Goal: Task Accomplishment & Management: Complete application form

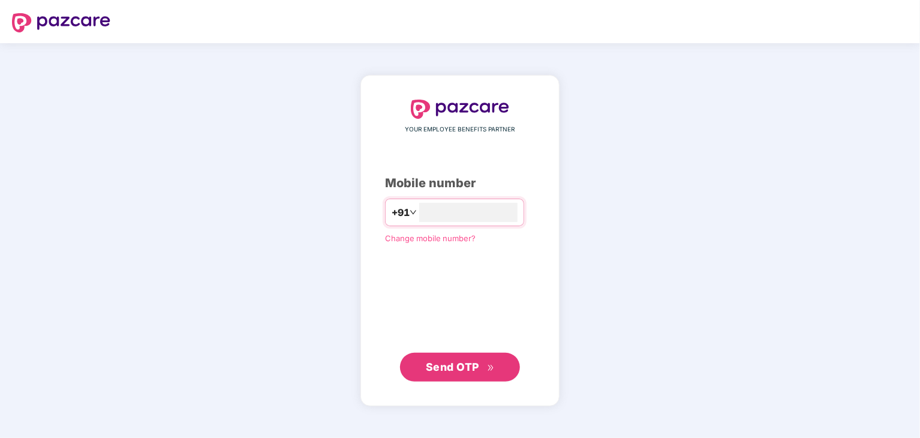
type input "**********"
click at [451, 365] on span "Send OTP" at bounding box center [452, 366] width 53 height 13
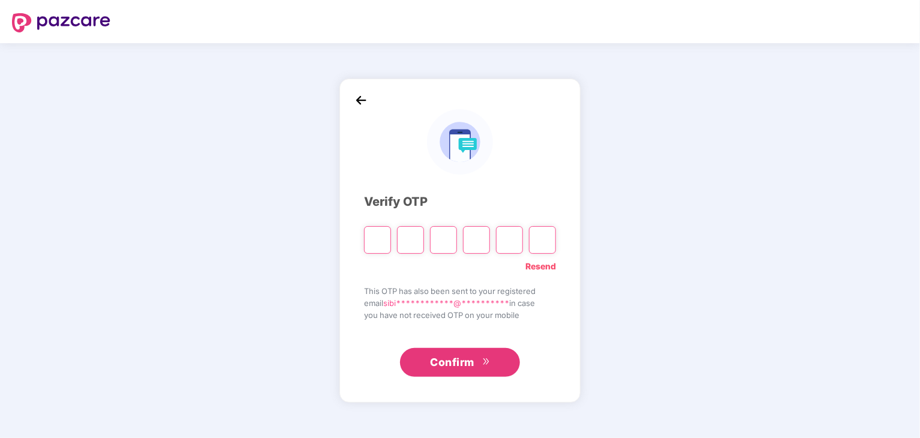
type input "*"
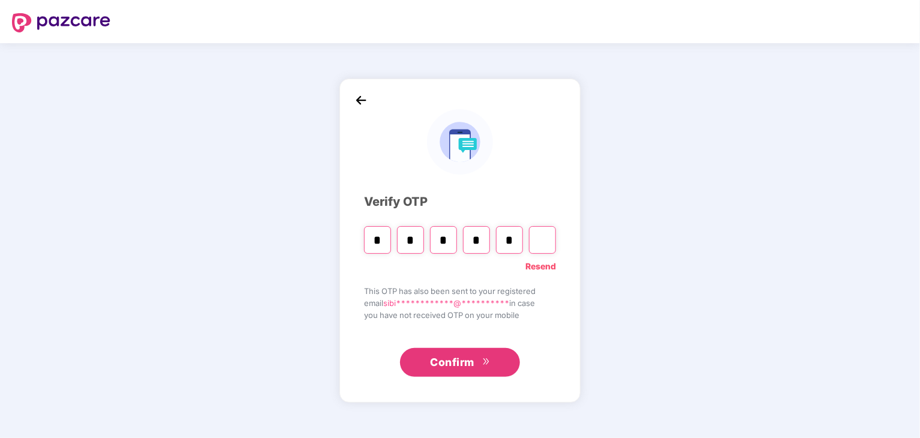
type input "*"
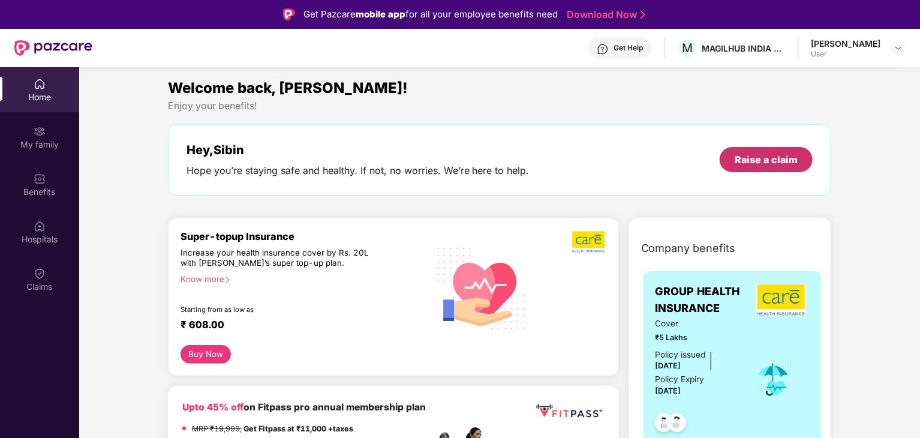
click at [749, 162] on div "Raise a claim" at bounding box center [765, 159] width 63 height 13
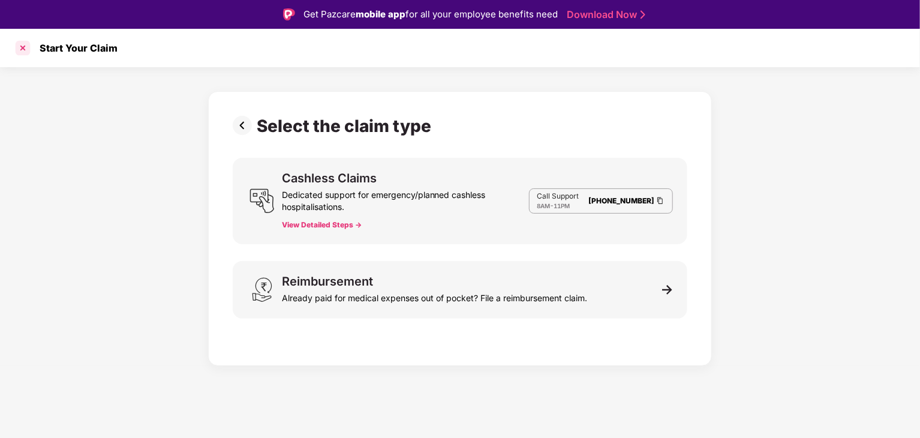
click at [23, 47] on div at bounding box center [22, 47] width 19 height 19
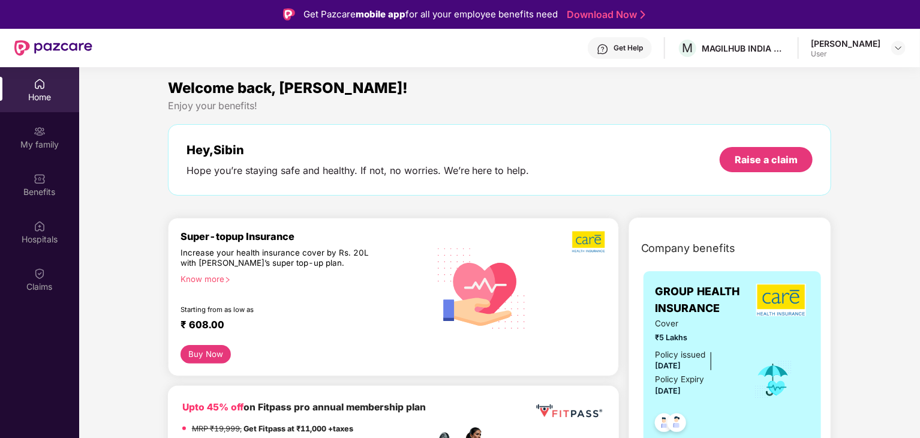
click at [874, 53] on div "User" at bounding box center [846, 54] width 70 height 10
click at [900, 51] on img at bounding box center [898, 48] width 10 height 10
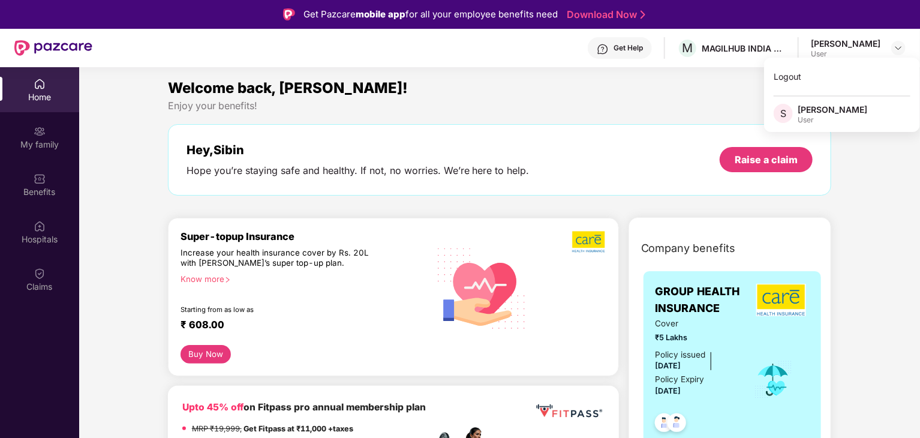
click at [691, 87] on div "Welcome back, [PERSON_NAME]!" at bounding box center [500, 88] width 664 height 23
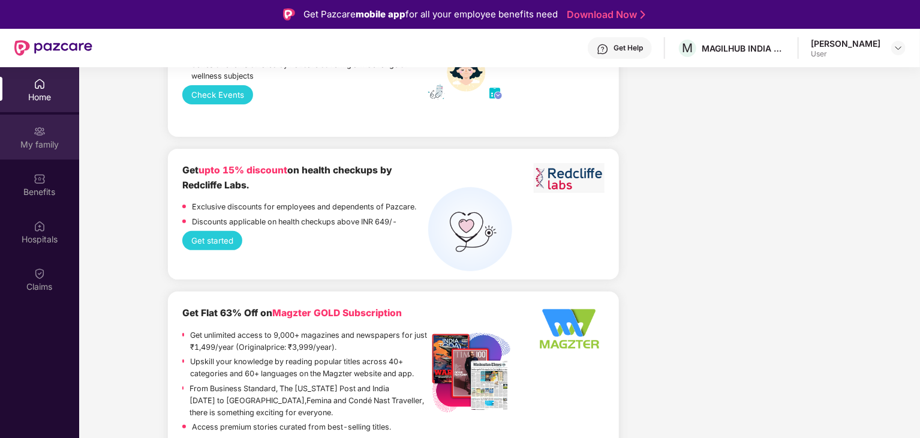
click at [46, 138] on div "My family" at bounding box center [39, 144] width 79 height 12
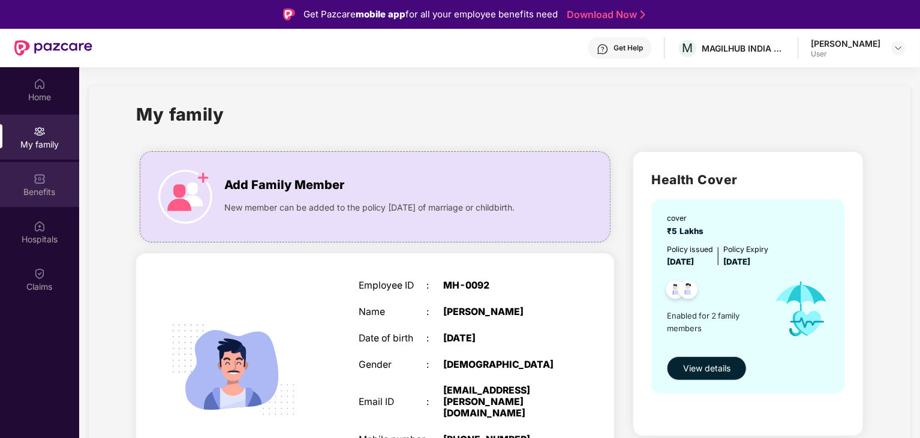
click at [43, 194] on div "Benefits" at bounding box center [39, 192] width 79 height 12
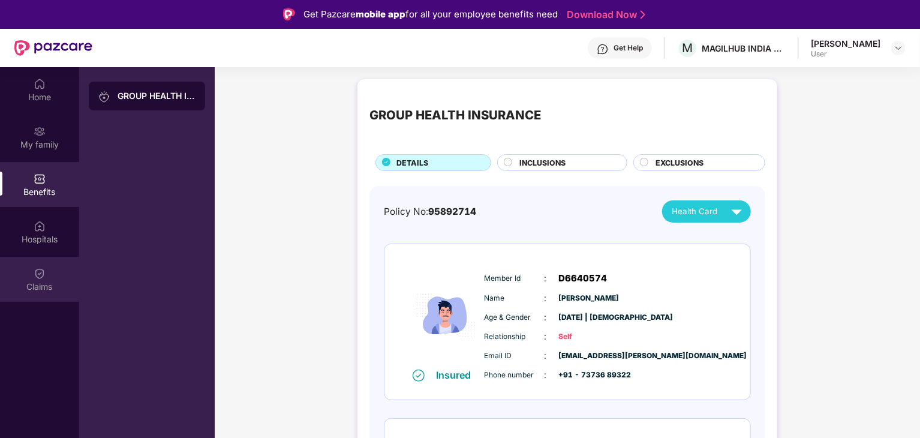
click at [22, 279] on div "Claims" at bounding box center [39, 279] width 79 height 45
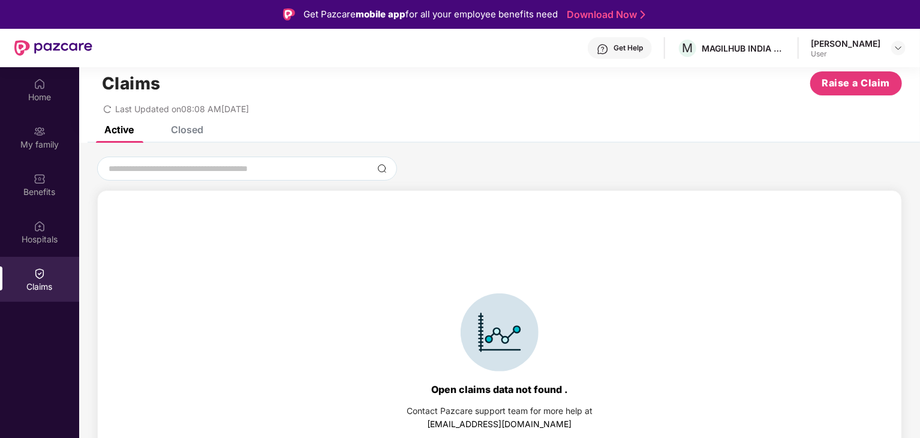
scroll to position [26, 0]
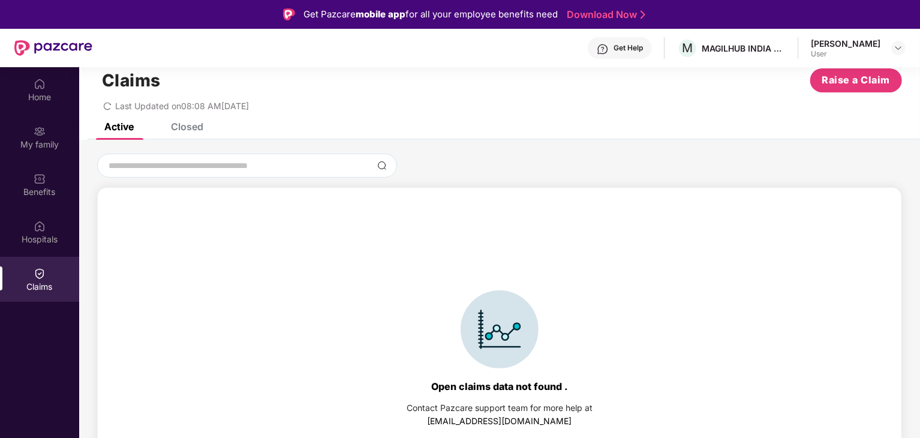
click at [186, 124] on div "Closed" at bounding box center [187, 127] width 32 height 12
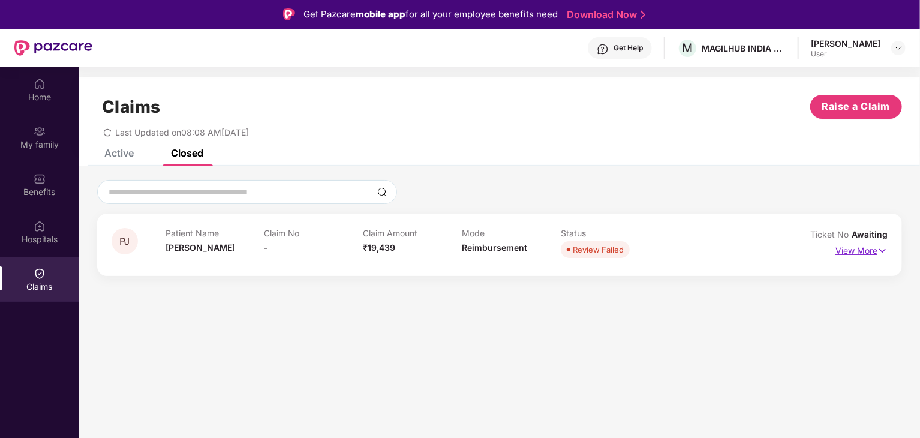
click at [844, 251] on p "View More" at bounding box center [861, 249] width 52 height 16
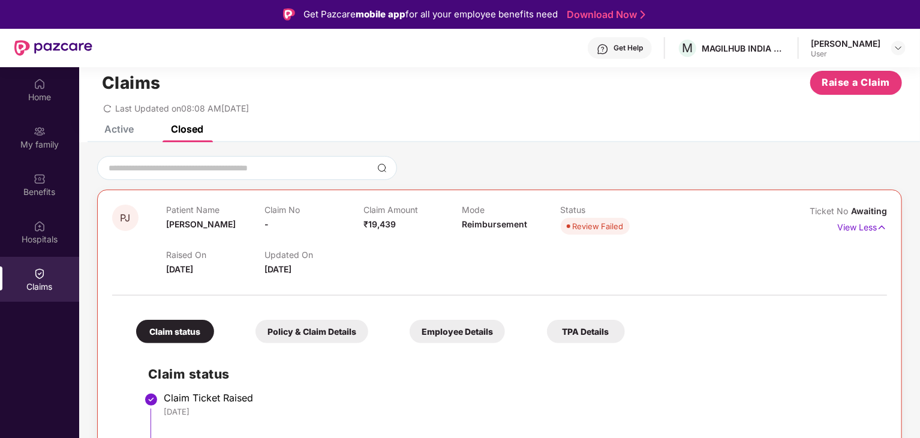
scroll to position [26, 0]
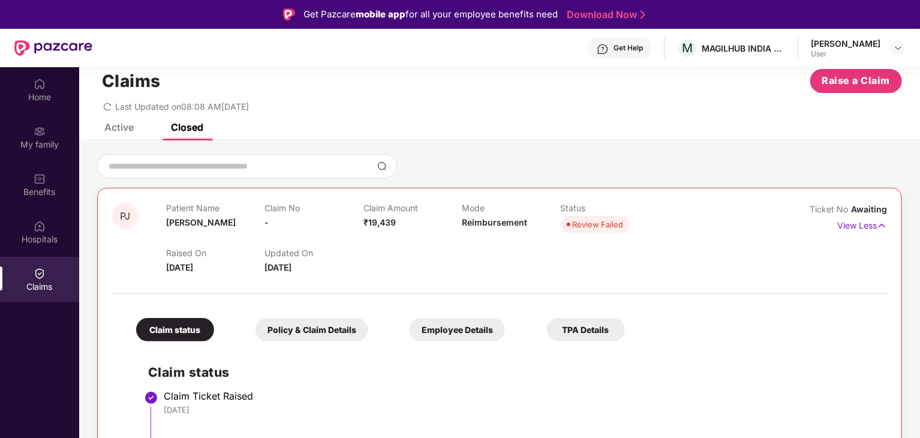
drag, startPoint x: 187, startPoint y: 331, endPoint x: 167, endPoint y: 326, distance: 20.4
click at [167, 326] on div "Claim status" at bounding box center [175, 329] width 78 height 23
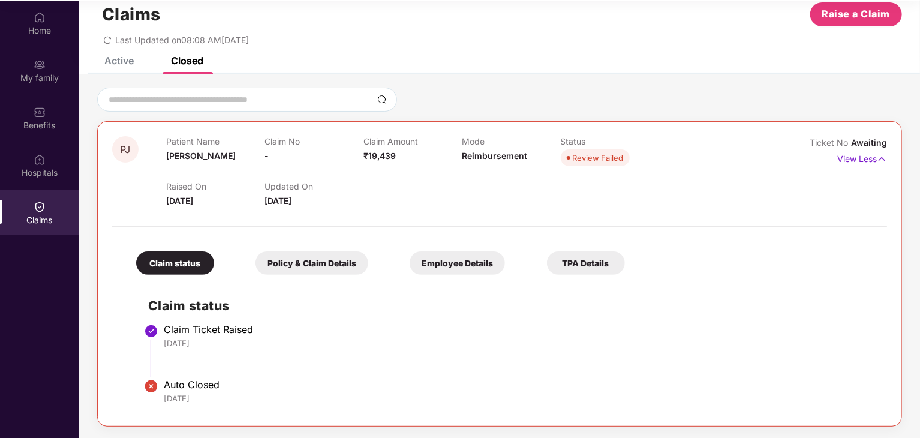
scroll to position [67, 0]
click at [171, 331] on div "Claim Ticket Raised" at bounding box center [519, 329] width 711 height 12
click at [179, 344] on div "[DATE]" at bounding box center [519, 342] width 711 height 11
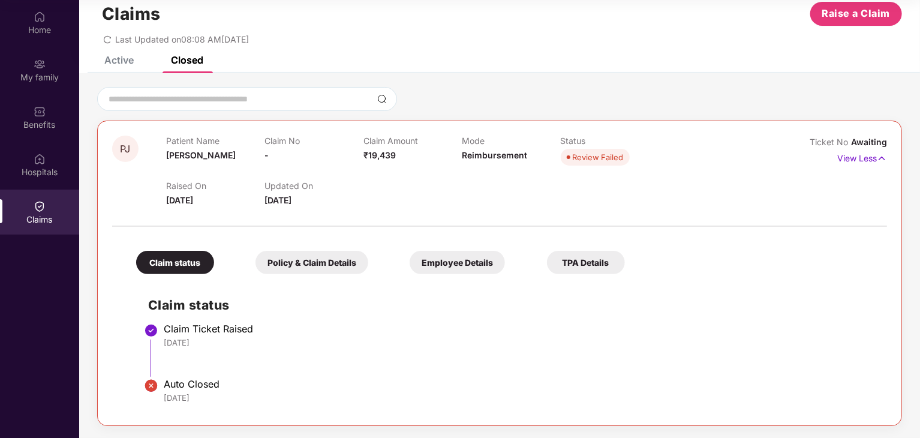
click at [179, 344] on div "[DATE]" at bounding box center [519, 342] width 711 height 11
click at [176, 382] on div "Auto Closed" at bounding box center [519, 384] width 711 height 12
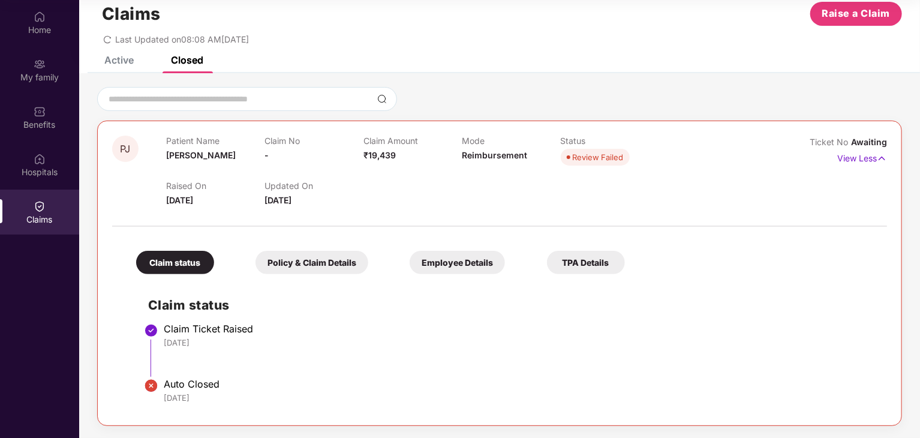
click at [316, 270] on div "Policy & Claim Details" at bounding box center [311, 262] width 113 height 23
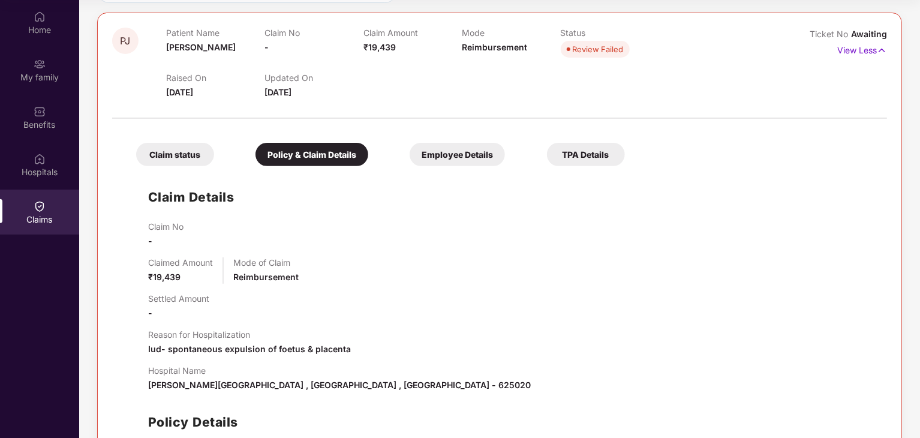
scroll to position [121, 0]
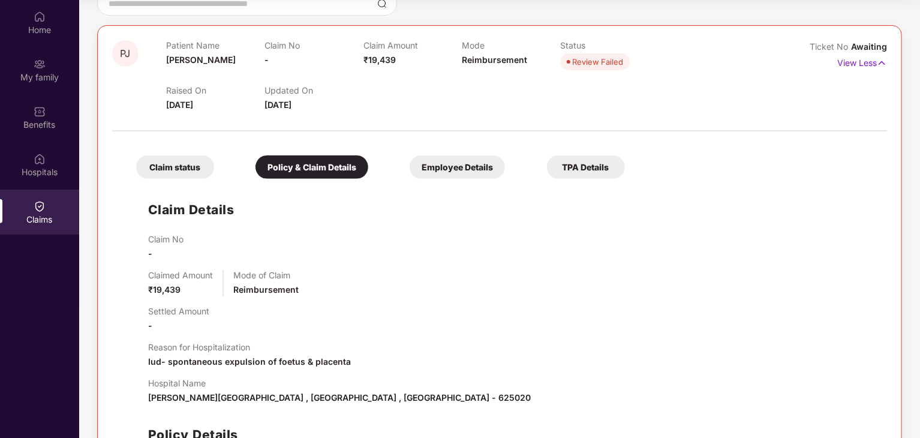
click at [462, 161] on div "Employee Details" at bounding box center [456, 166] width 95 height 23
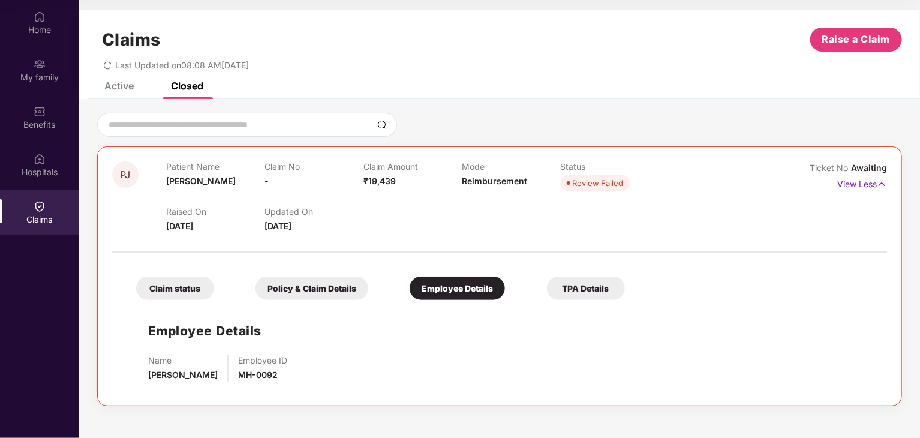
click at [104, 89] on div "Active" at bounding box center [118, 86] width 29 height 12
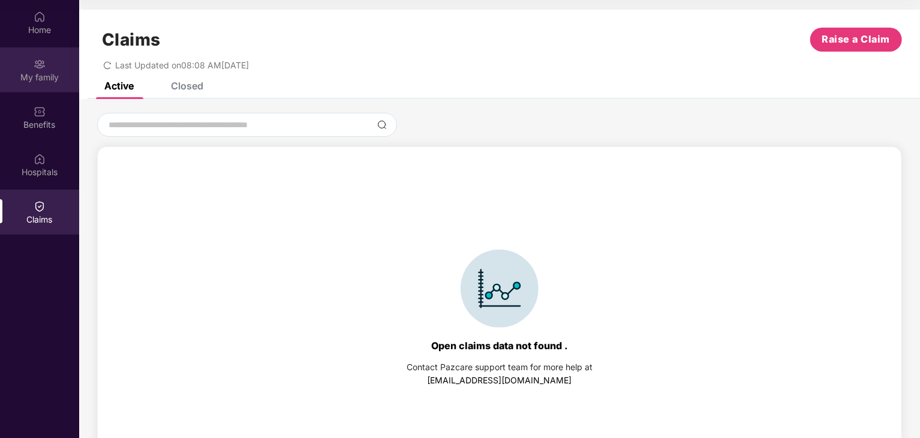
click at [32, 70] on div "My family" at bounding box center [39, 69] width 79 height 45
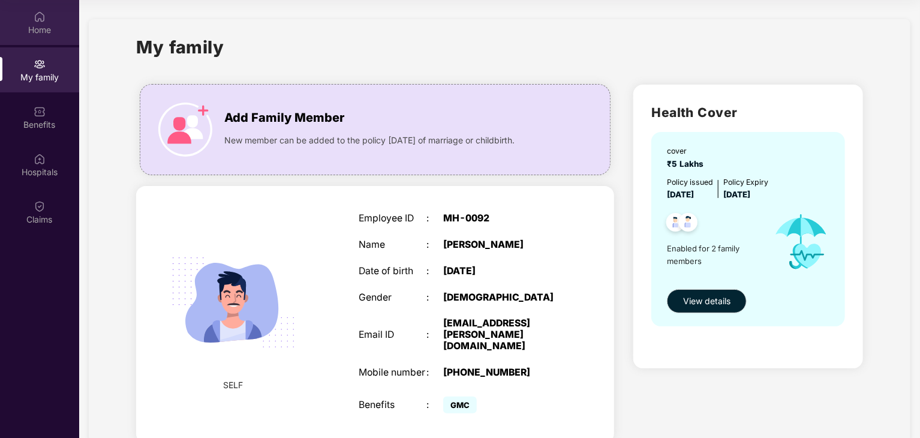
click at [43, 29] on div "Home" at bounding box center [39, 30] width 79 height 12
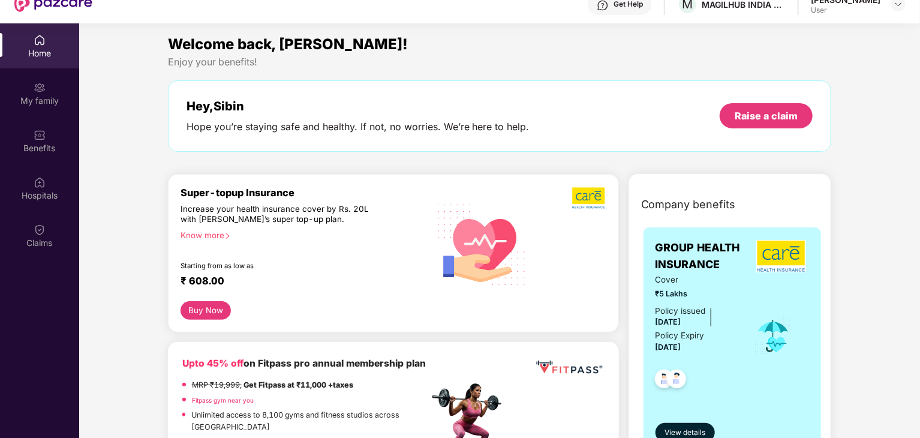
scroll to position [7, 0]
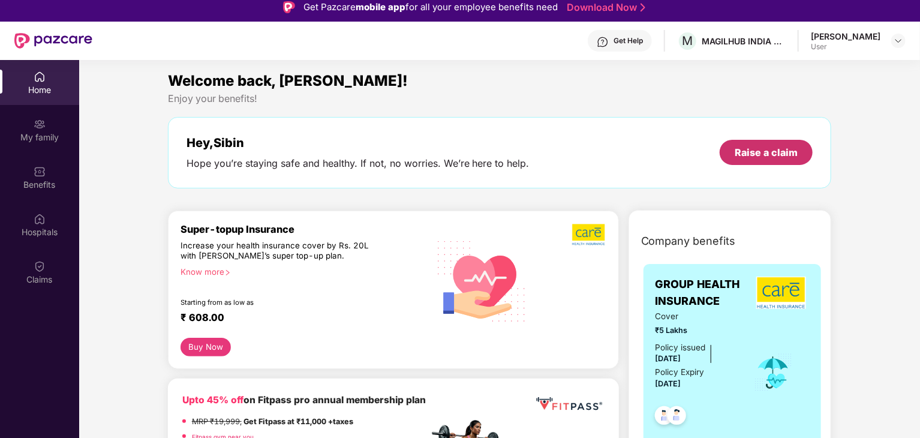
click at [796, 149] on div "Raise a claim" at bounding box center [765, 152] width 63 height 13
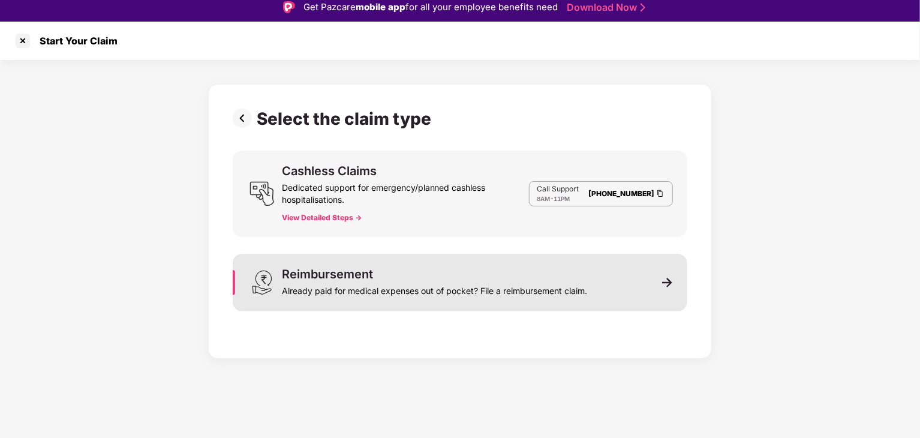
click at [418, 280] on div "Already paid for medical expenses out of pocket? File a reimbursement claim." at bounding box center [434, 288] width 305 height 17
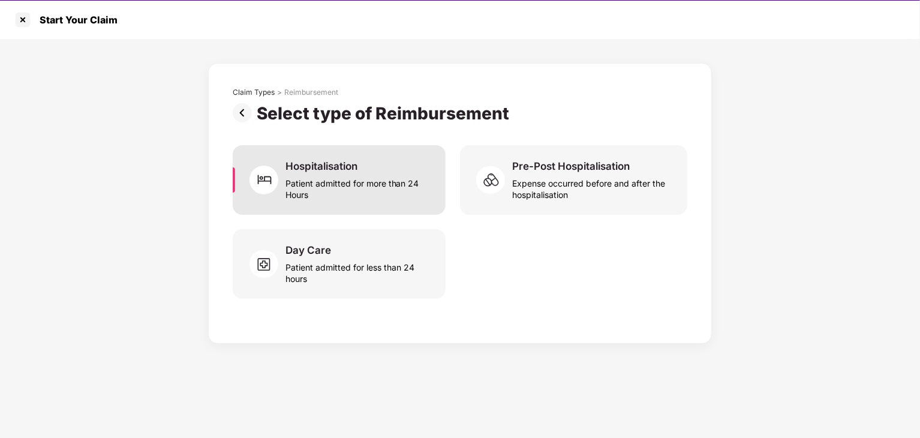
scroll to position [29, 0]
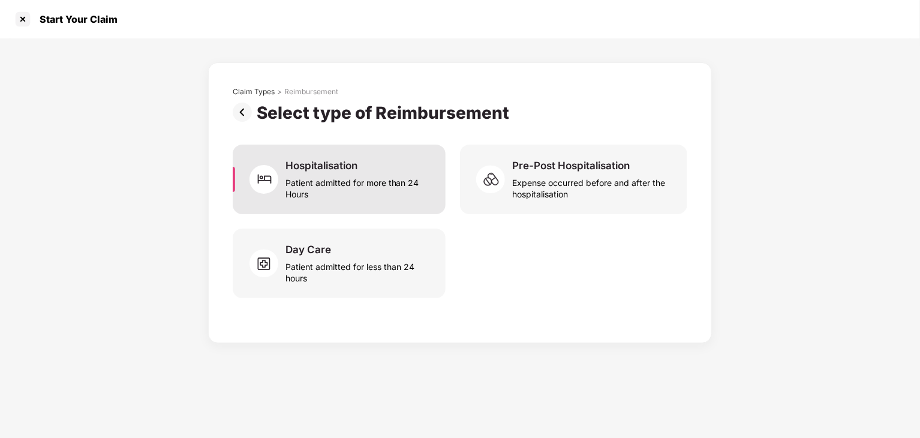
click at [358, 188] on div "Patient admitted for more than 24 Hours" at bounding box center [358, 186] width 146 height 28
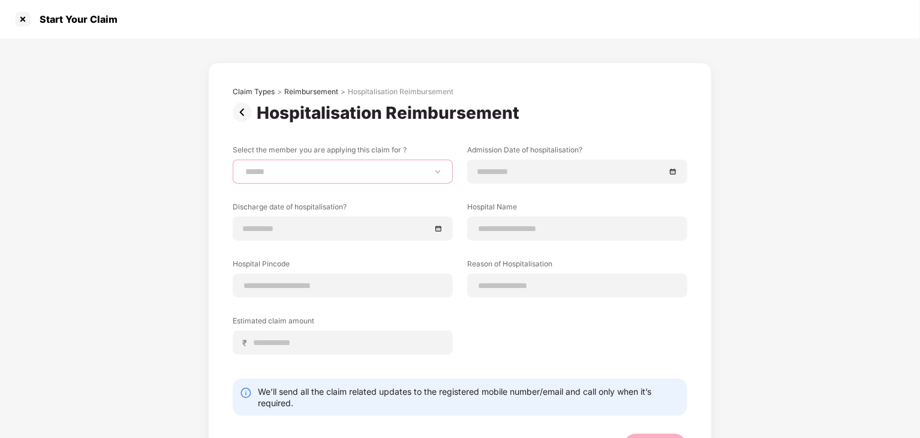
click at [297, 175] on select "**********" at bounding box center [343, 172] width 200 height 10
select select "**********"
click at [243, 167] on select "**********" at bounding box center [343, 172] width 200 height 10
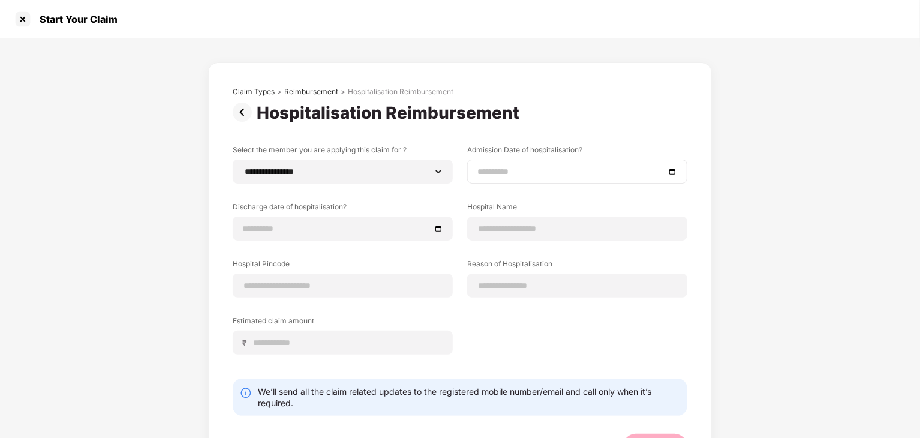
click at [511, 176] on input at bounding box center [571, 171] width 188 height 13
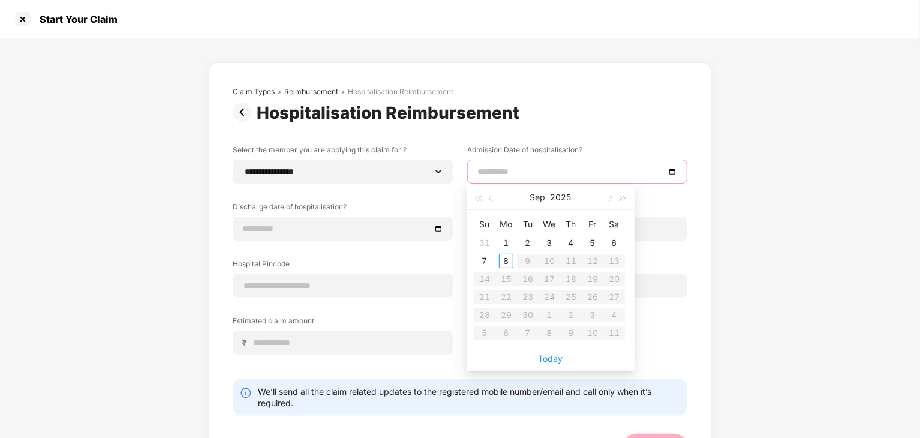
type input "**********"
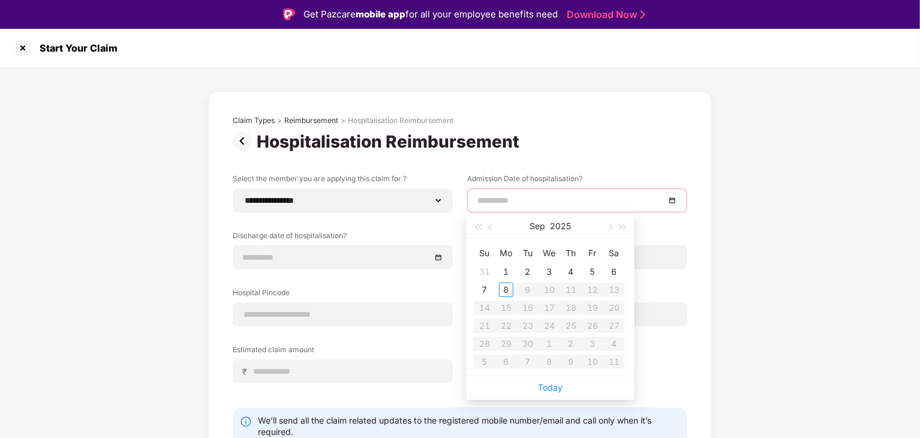
type input "**********"
click at [489, 227] on span "button" at bounding box center [492, 227] width 6 height 6
type input "**********"
click at [618, 344] on div "30" at bounding box center [614, 343] width 14 height 14
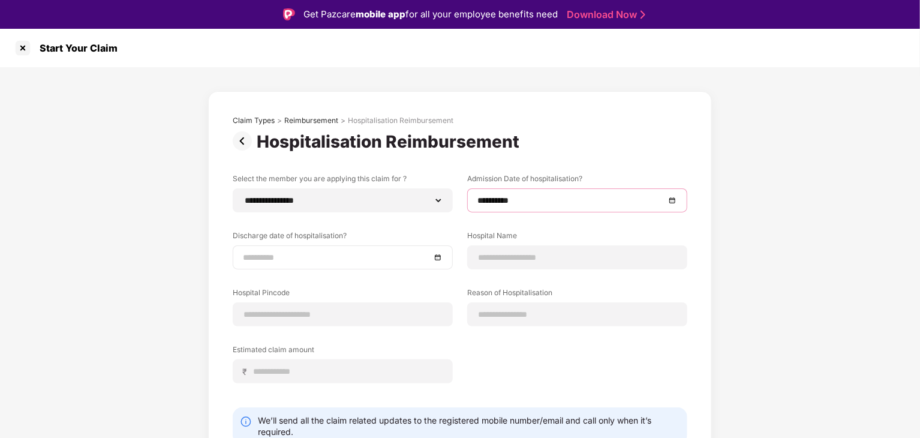
click at [297, 262] on input at bounding box center [337, 257] width 188 height 13
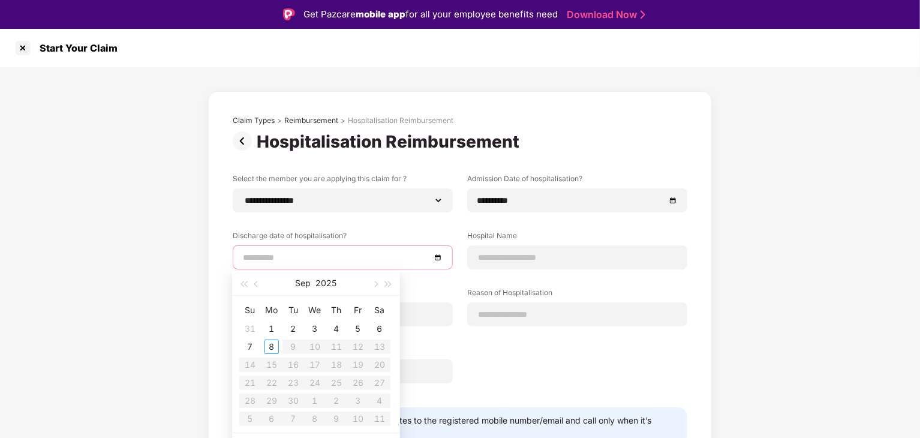
type input "**********"
click at [270, 328] on div "1" at bounding box center [271, 328] width 14 height 14
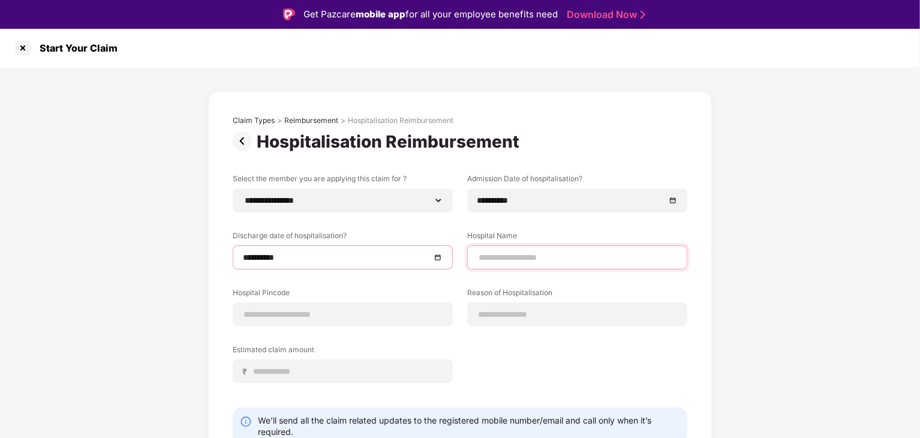
click at [499, 252] on input at bounding box center [577, 257] width 200 height 13
type input "**********"
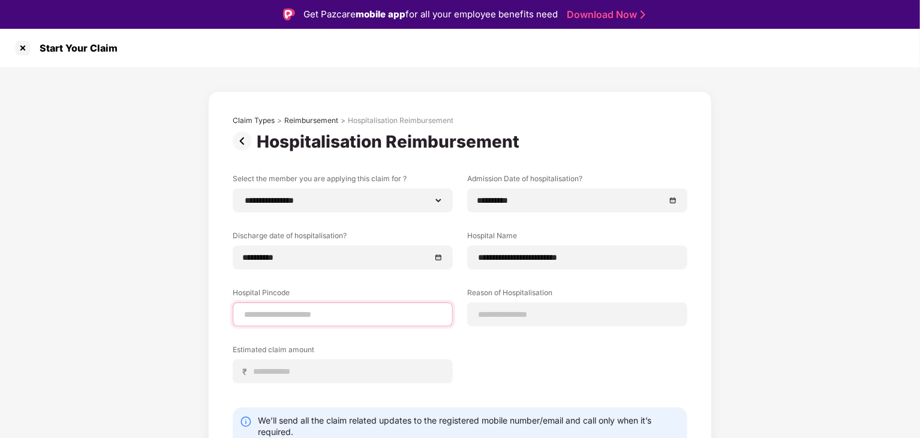
click at [312, 316] on input at bounding box center [343, 314] width 200 height 13
type input "******"
select select "*******"
select select "**********"
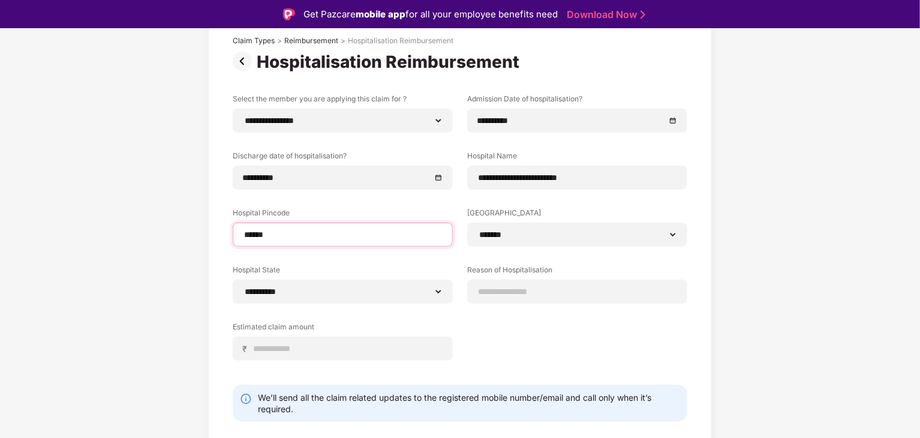
scroll to position [108, 0]
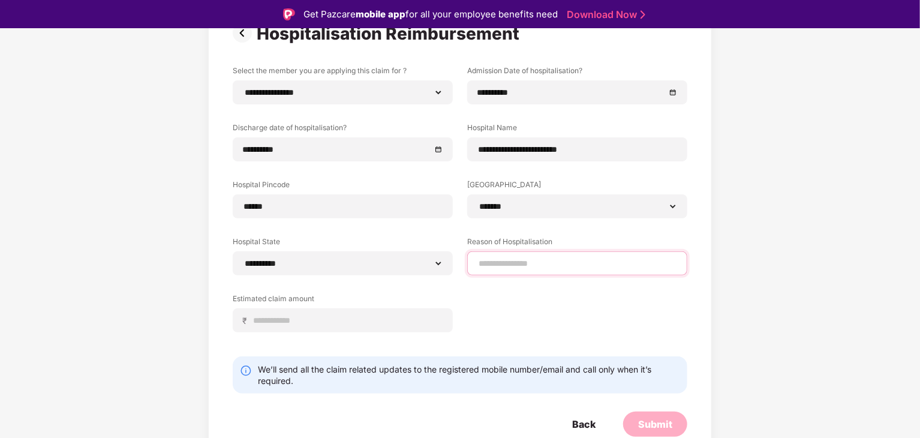
click at [565, 267] on input at bounding box center [577, 263] width 200 height 13
type input "**********"
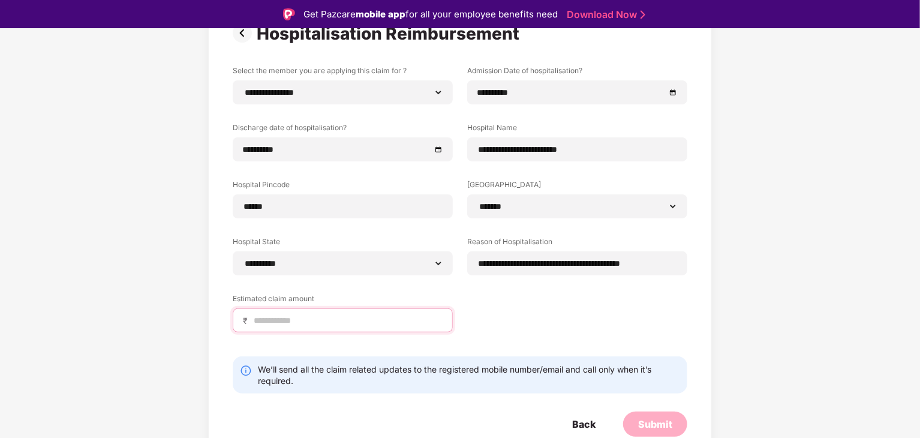
click at [280, 317] on input at bounding box center [347, 320] width 190 height 13
type input "*****"
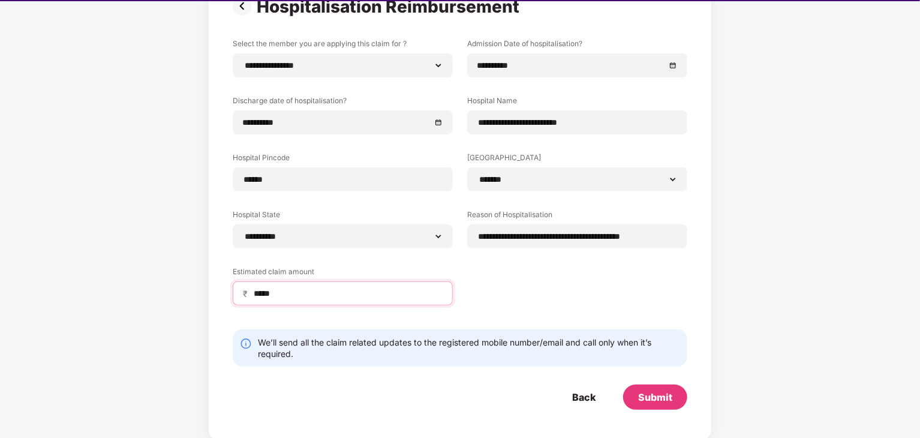
scroll to position [29, 0]
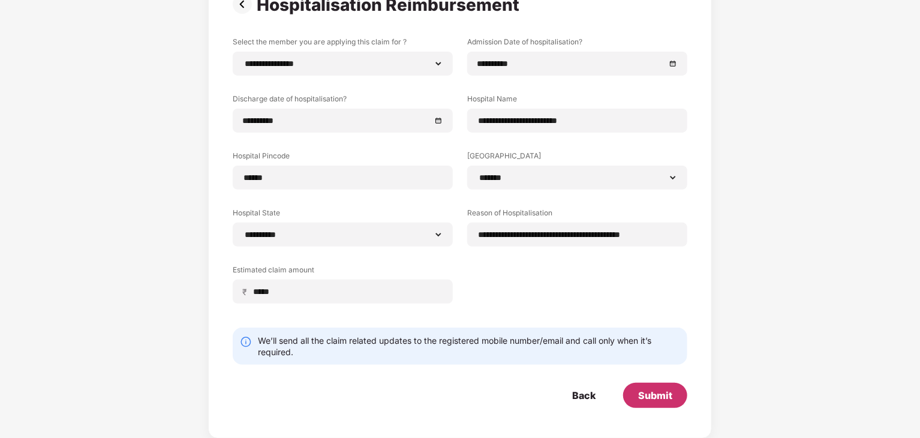
click at [648, 389] on div "Submit" at bounding box center [655, 395] width 34 height 13
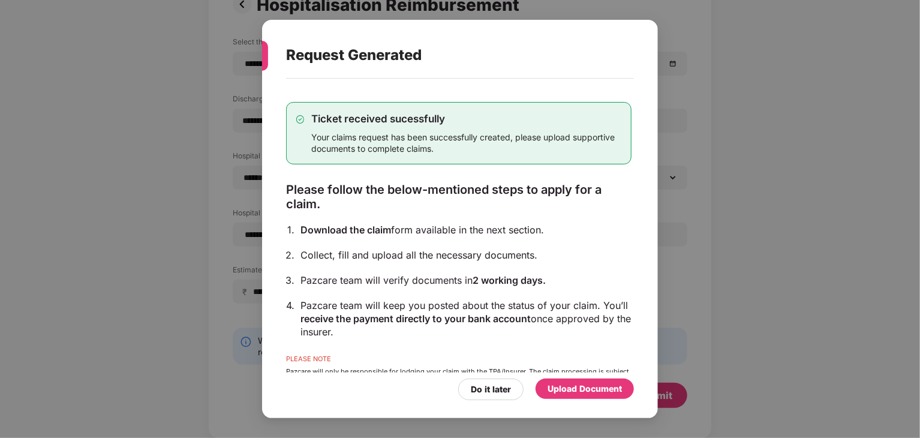
scroll to position [0, 0]
click at [567, 396] on div "Upload Document" at bounding box center [584, 388] width 98 height 20
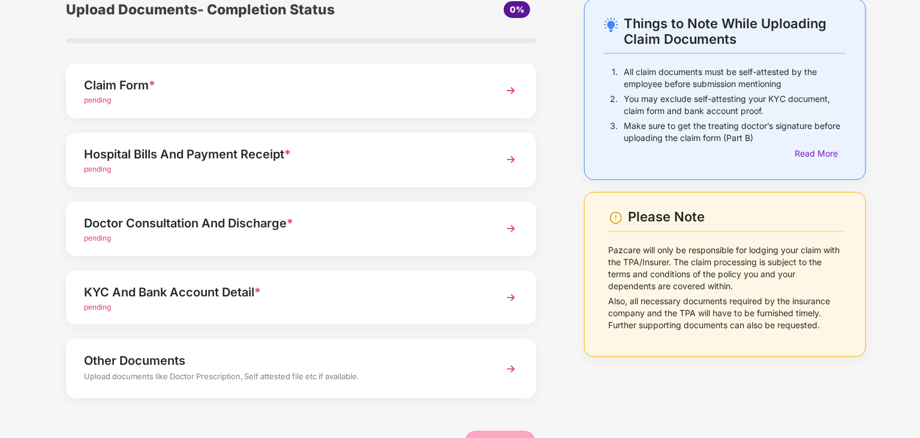
scroll to position [60, 0]
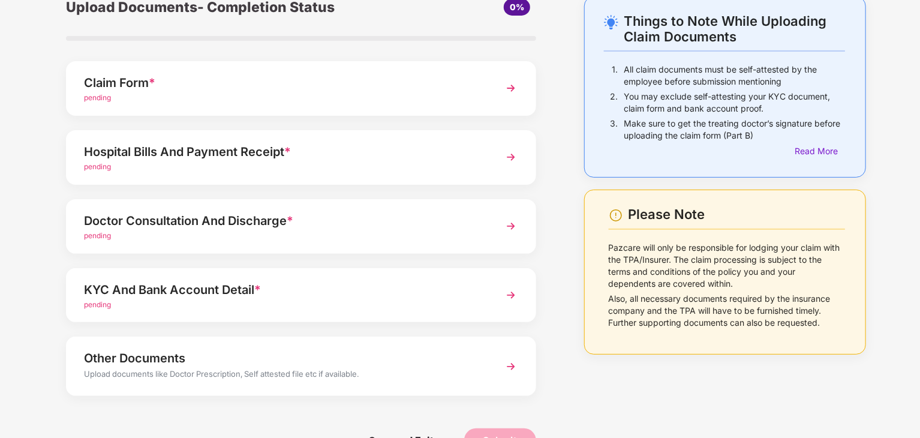
click at [303, 155] on div "Hospital Bills And Payment Receipt *" at bounding box center [283, 151] width 398 height 19
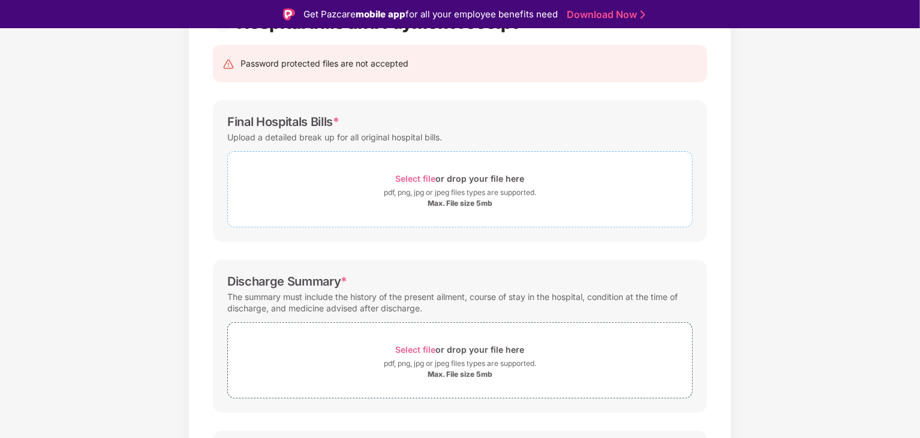
scroll to position [110, 0]
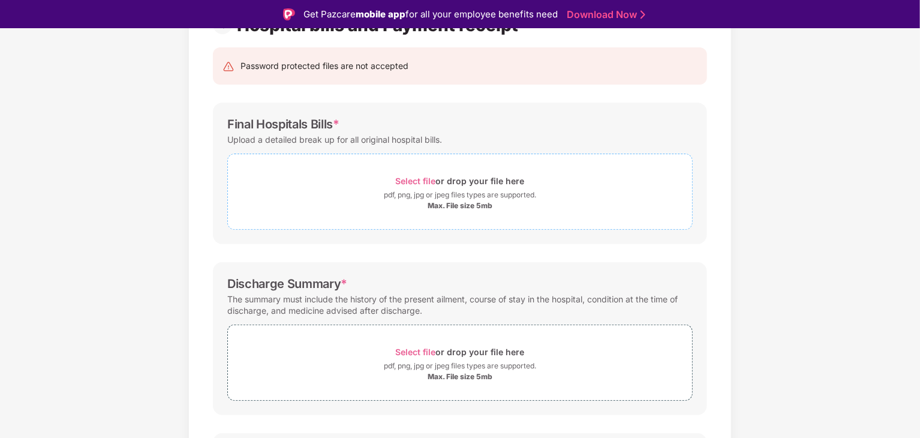
click at [425, 173] on div "Select file or drop your file here" at bounding box center [460, 181] width 129 height 16
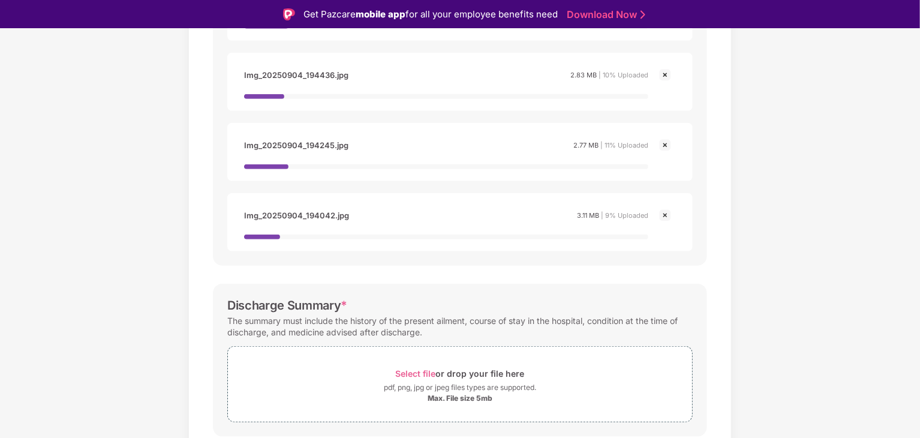
scroll to position [650, 0]
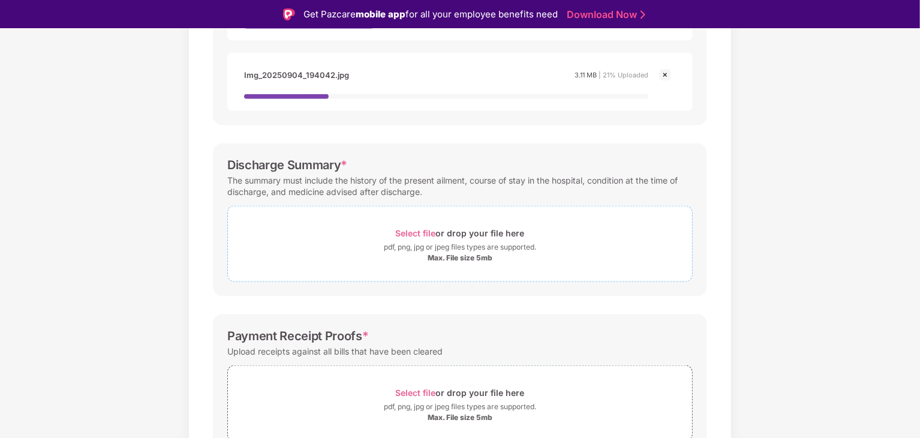
click at [398, 232] on span "Select file" at bounding box center [416, 233] width 40 height 10
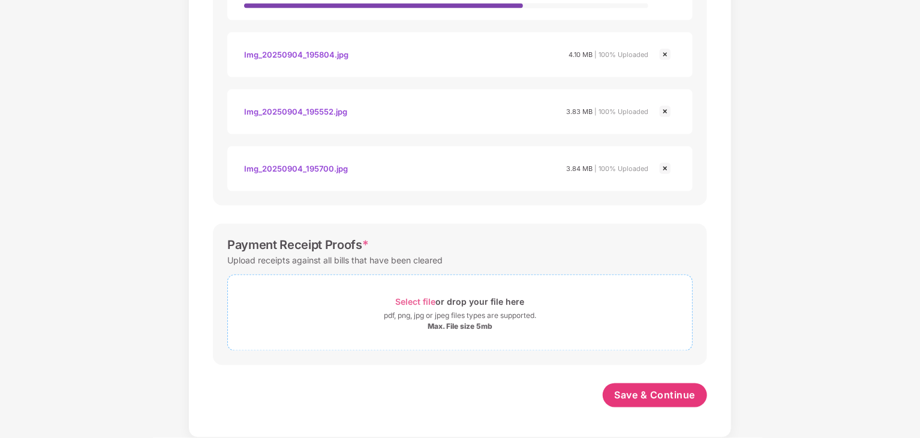
scroll to position [929, 0]
click at [418, 305] on span "Select file" at bounding box center [416, 303] width 40 height 10
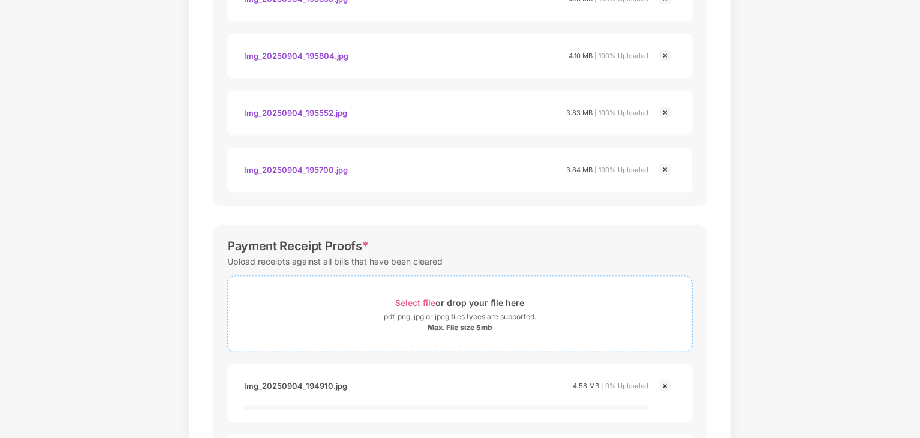
scroll to position [921, 0]
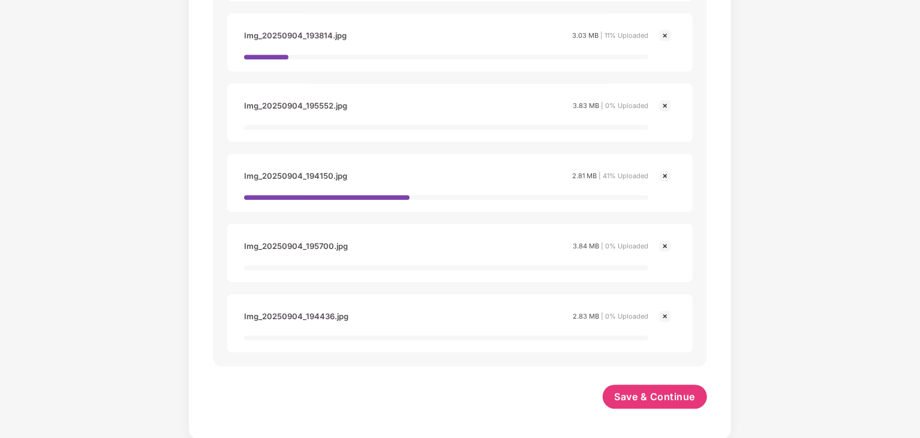
click at [664, 320] on img at bounding box center [665, 316] width 14 height 14
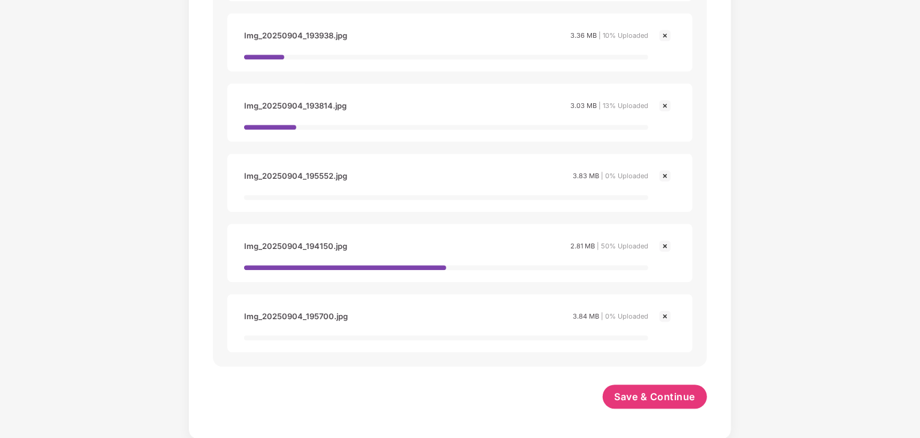
click at [666, 310] on img at bounding box center [665, 316] width 14 height 14
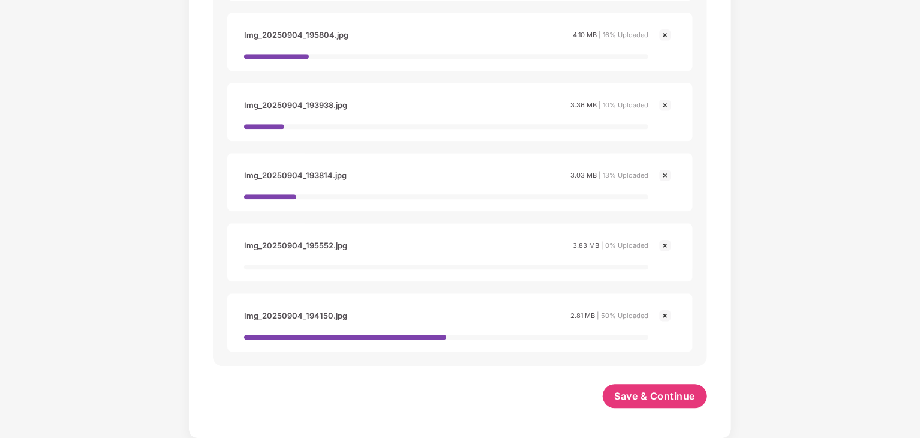
click at [666, 312] on img at bounding box center [665, 315] width 14 height 14
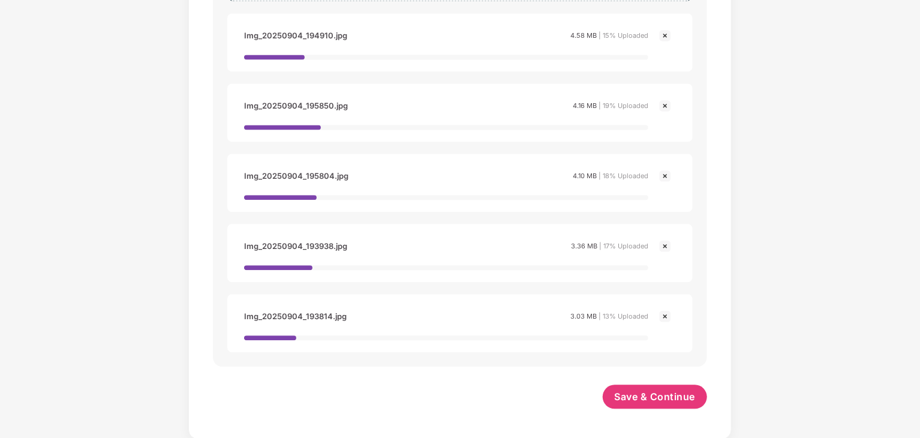
click at [666, 312] on div "Payment Receipt Proofs * Upload receipts against all bills that have been clear…" at bounding box center [460, 120] width 494 height 492
click at [666, 312] on img at bounding box center [665, 315] width 14 height 14
click at [666, 312] on img at bounding box center [665, 316] width 14 height 14
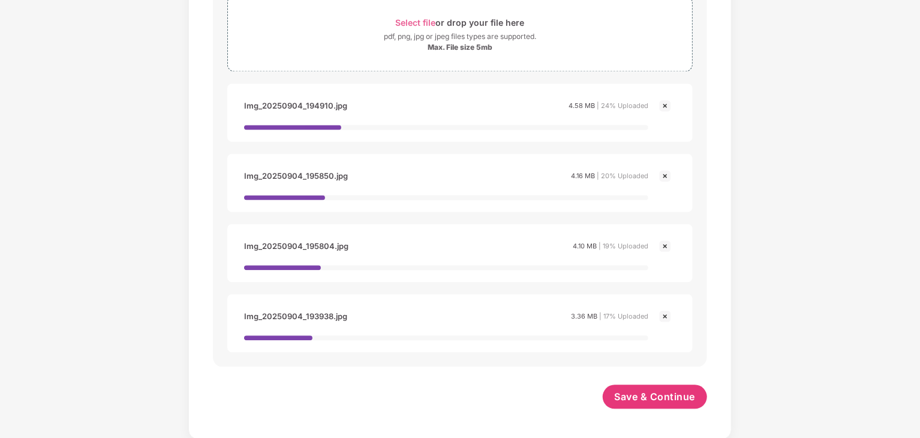
click at [666, 311] on img at bounding box center [665, 316] width 14 height 14
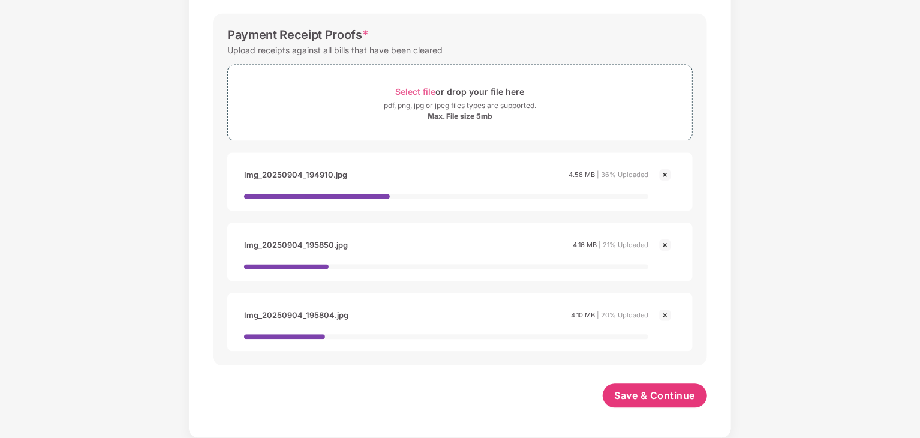
scroll to position [1197, 0]
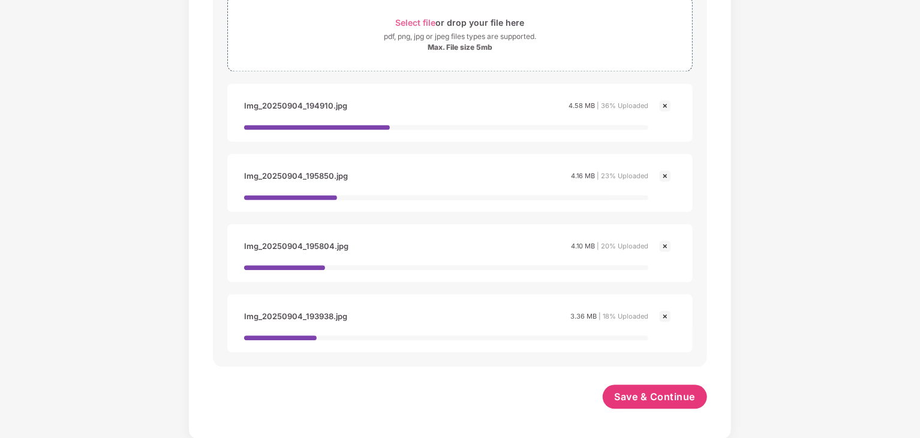
click at [666, 311] on img at bounding box center [665, 316] width 14 height 14
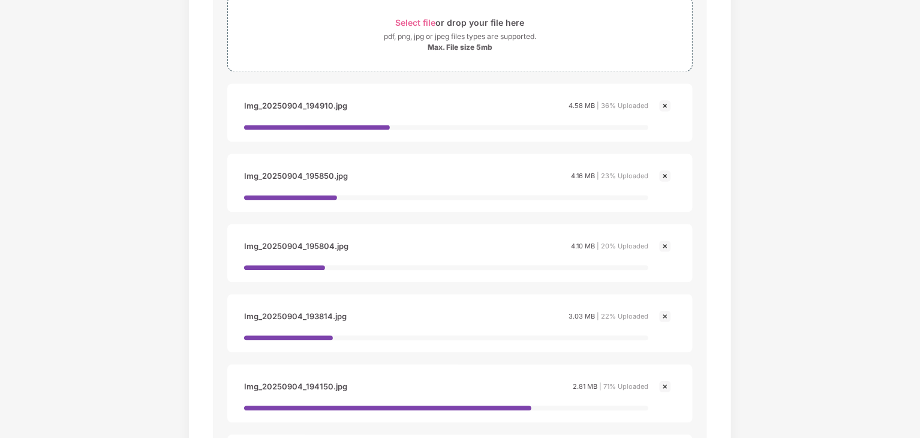
click at [666, 311] on img at bounding box center [665, 316] width 14 height 14
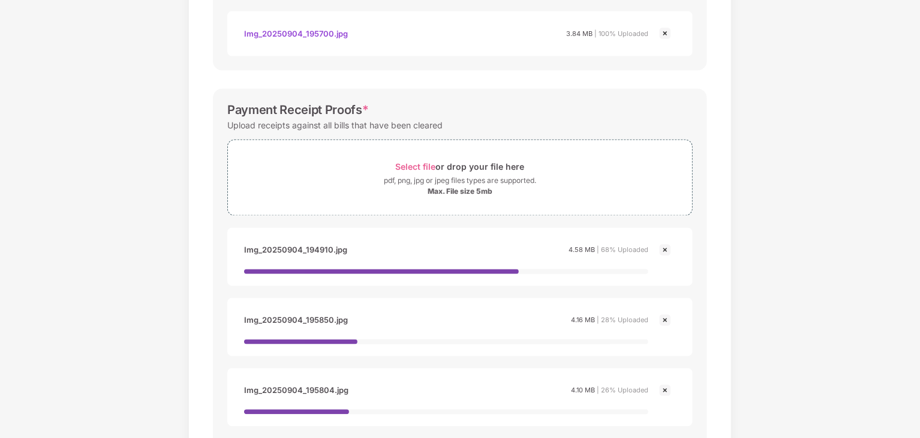
scroll to position [1218, 0]
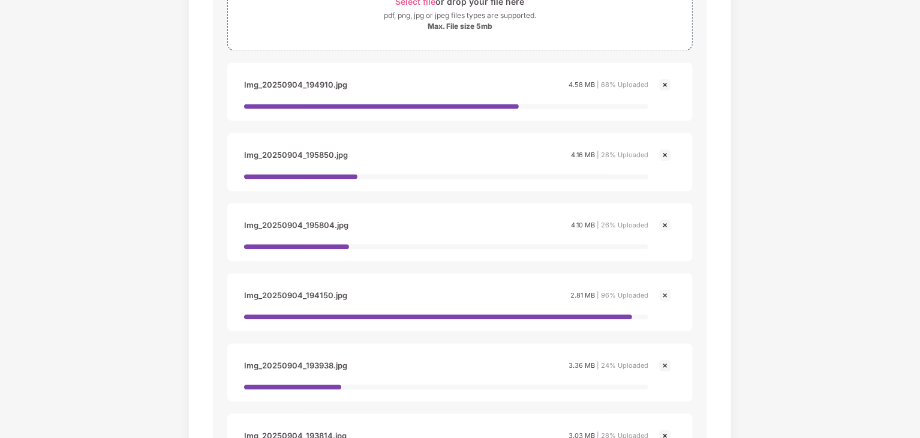
click at [662, 83] on img at bounding box center [665, 84] width 14 height 14
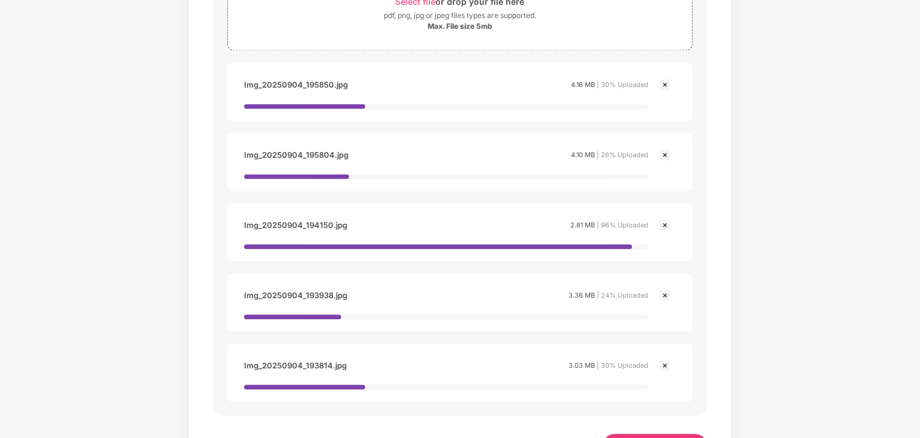
click at [663, 86] on img at bounding box center [665, 84] width 14 height 14
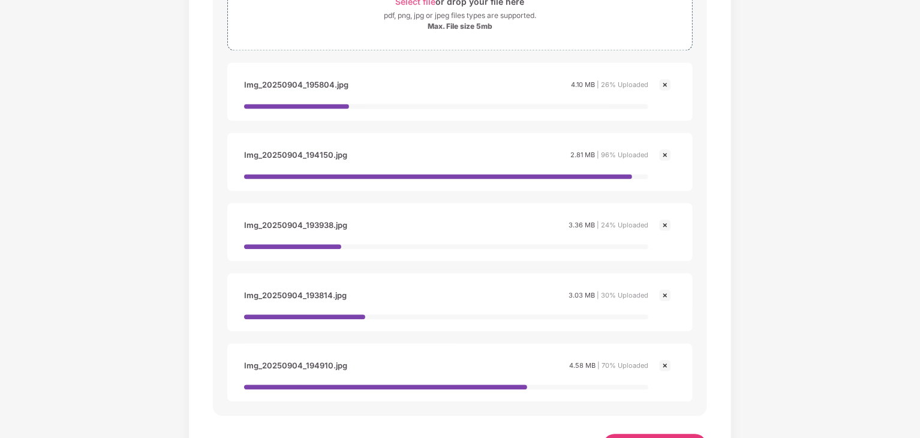
click at [663, 85] on img at bounding box center [665, 84] width 14 height 14
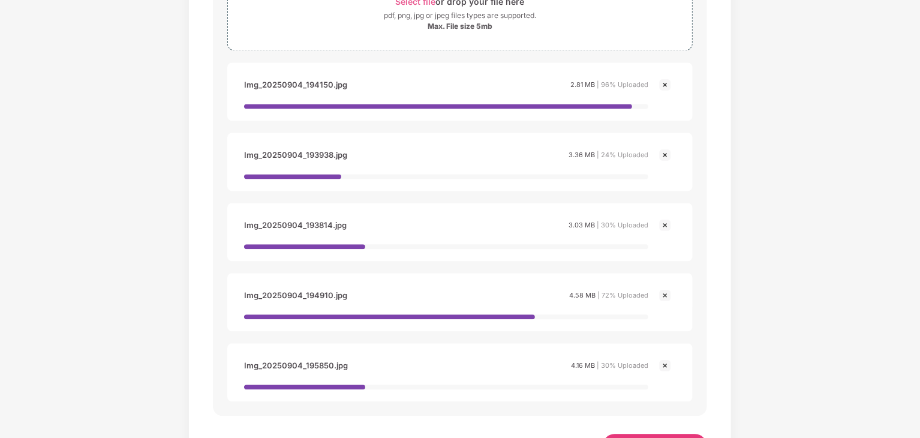
click at [663, 82] on img at bounding box center [665, 84] width 14 height 14
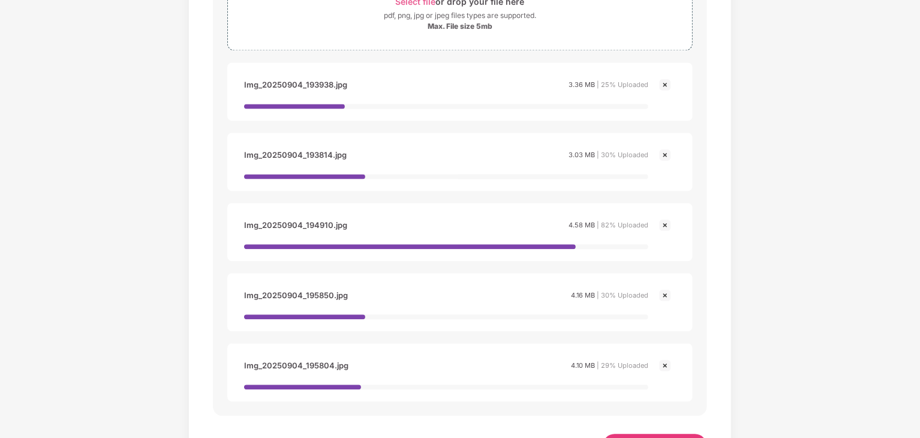
click at [665, 87] on img at bounding box center [665, 84] width 14 height 14
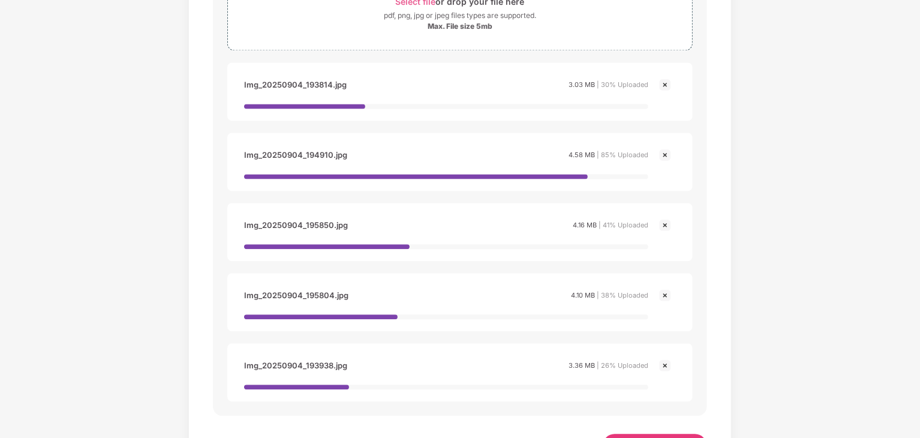
click at [665, 101] on div "Img_20250904_193814.jpg 3.03 MB | 30% Uploaded" at bounding box center [459, 91] width 441 height 34
click at [664, 82] on img at bounding box center [665, 84] width 14 height 14
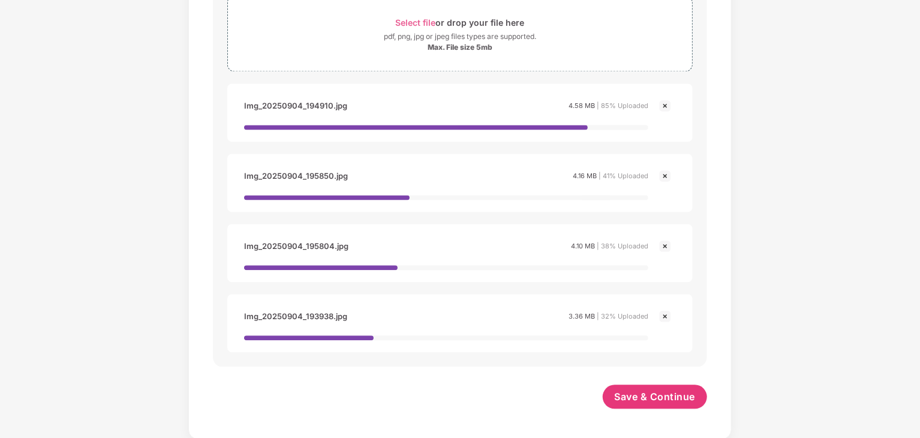
click at [667, 106] on img at bounding box center [665, 105] width 14 height 14
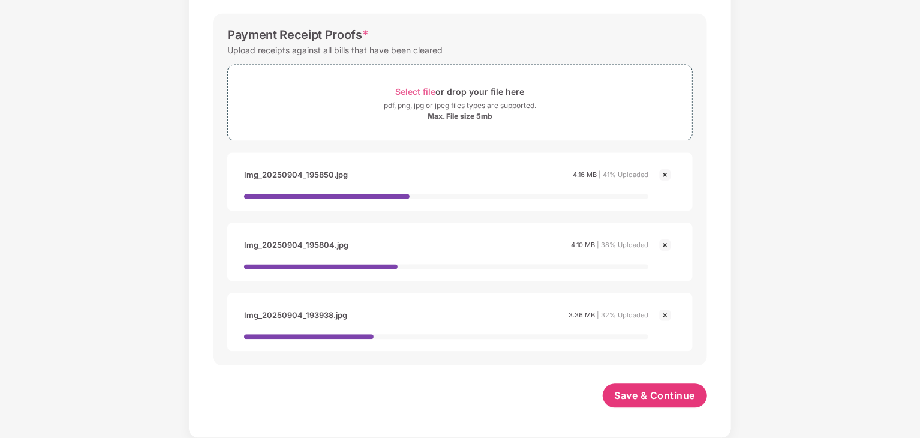
scroll to position [1218, 0]
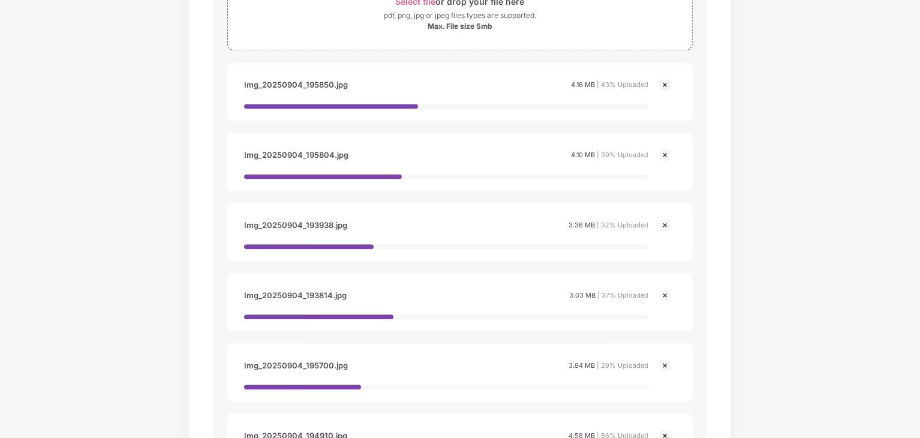
click at [664, 156] on img at bounding box center [665, 154] width 14 height 14
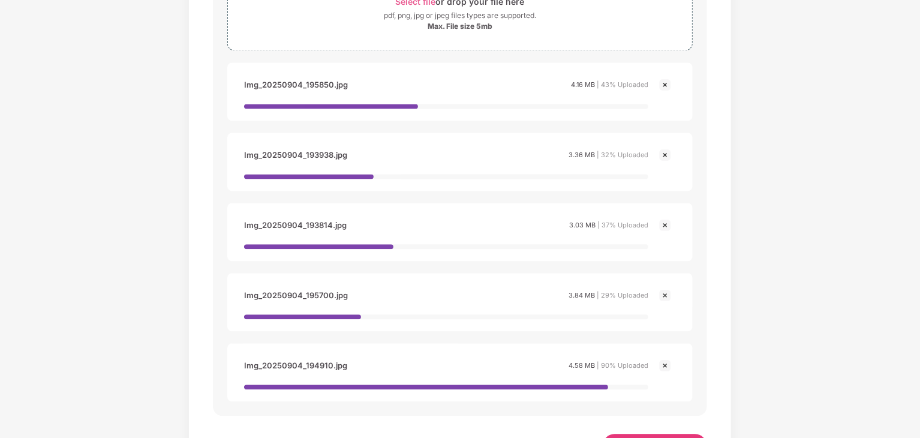
click at [664, 152] on img at bounding box center [665, 154] width 14 height 14
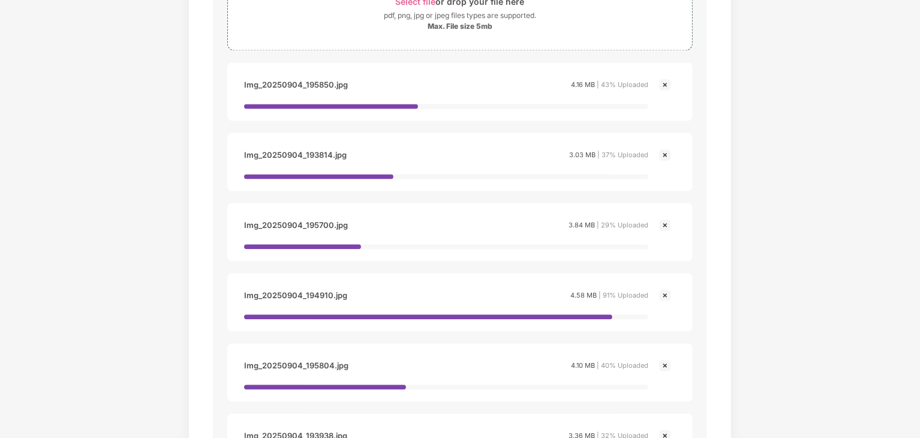
click at [667, 222] on img at bounding box center [665, 225] width 14 height 14
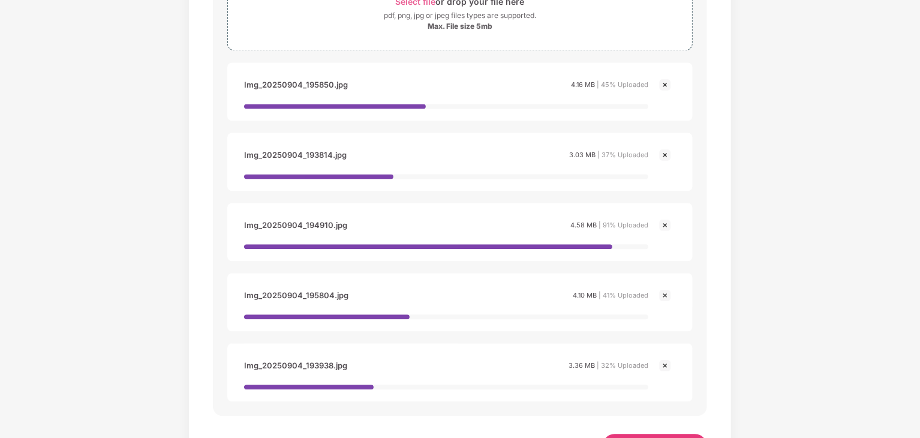
click at [662, 293] on img at bounding box center [665, 295] width 14 height 14
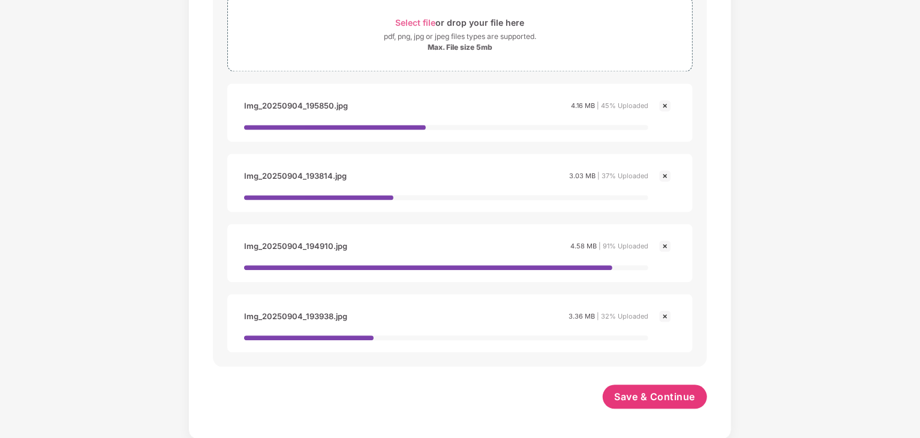
click at [664, 316] on img at bounding box center [665, 316] width 14 height 14
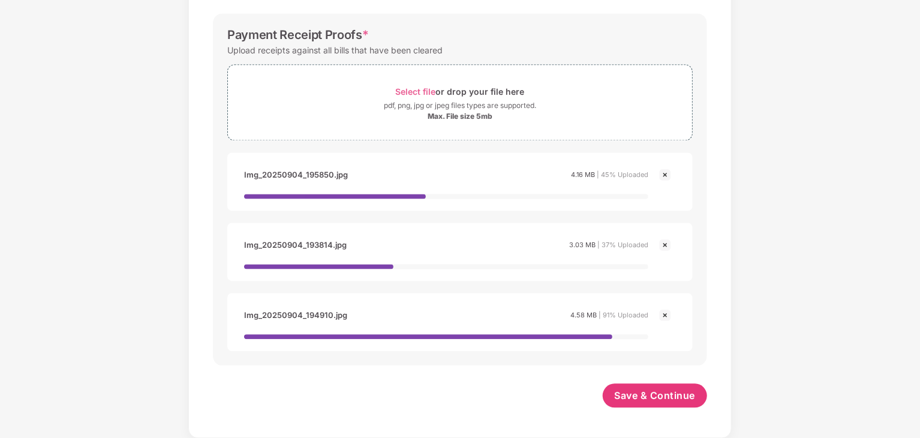
click at [665, 243] on img at bounding box center [665, 245] width 14 height 14
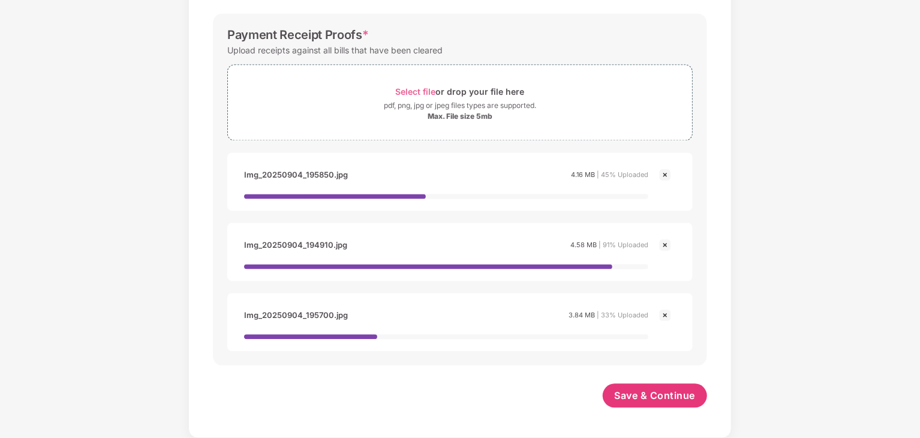
click at [665, 243] on img at bounding box center [665, 245] width 14 height 14
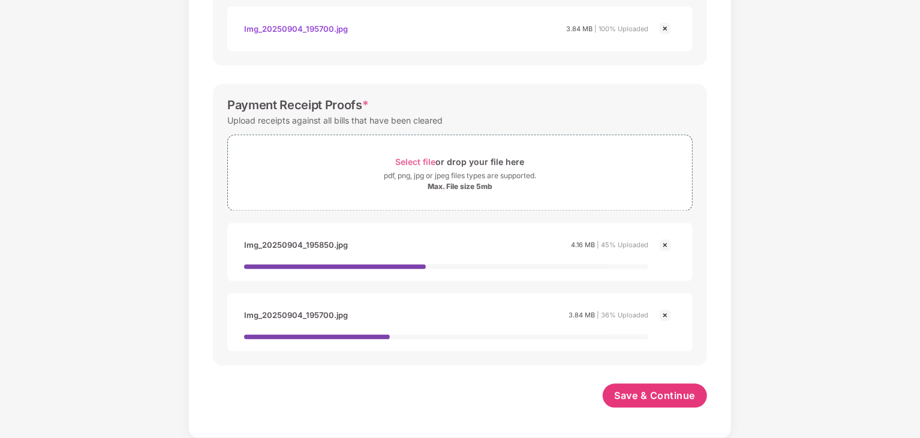
click at [665, 243] on img at bounding box center [665, 245] width 14 height 14
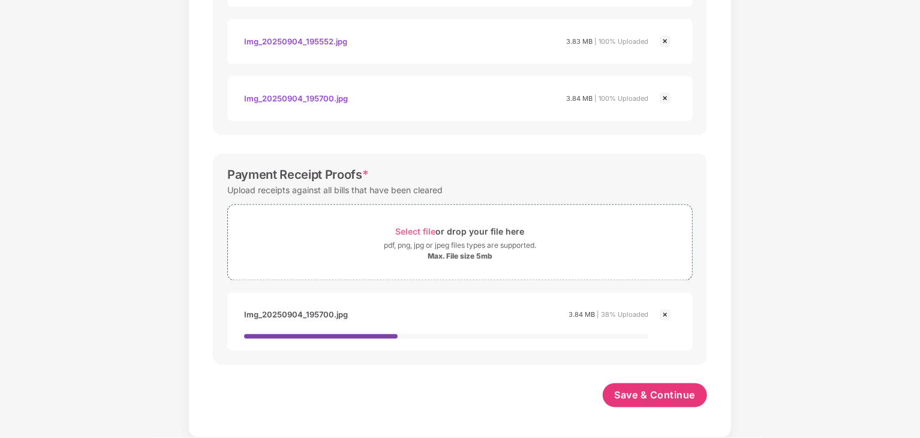
scroll to position [986, 0]
click at [661, 317] on img at bounding box center [665, 316] width 14 height 14
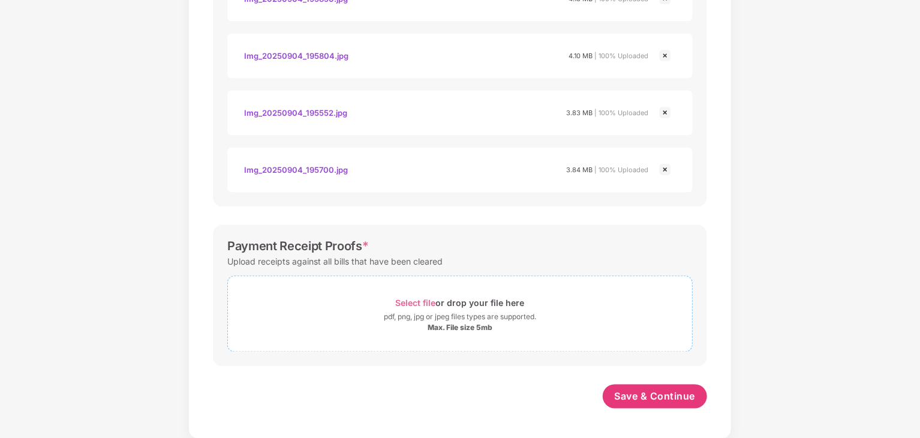
click at [415, 299] on span "Select file" at bounding box center [416, 303] width 40 height 10
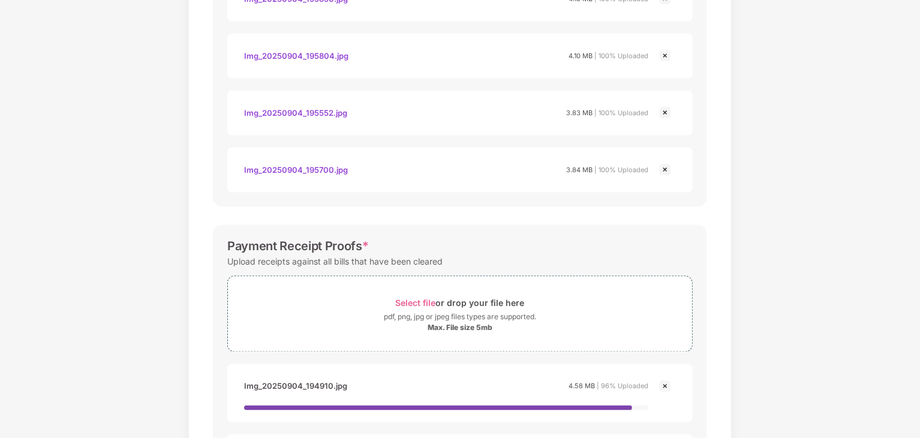
click at [664, 384] on img at bounding box center [665, 386] width 14 height 14
click at [666, 386] on img at bounding box center [665, 386] width 14 height 14
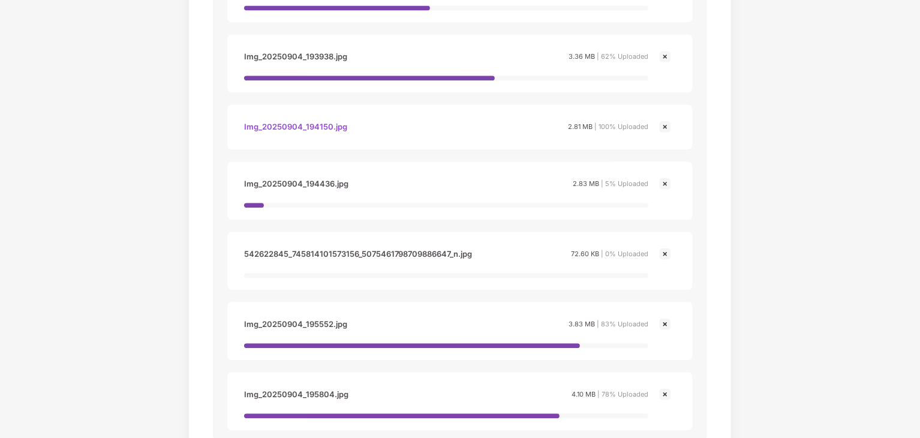
scroll to position [1465, 0]
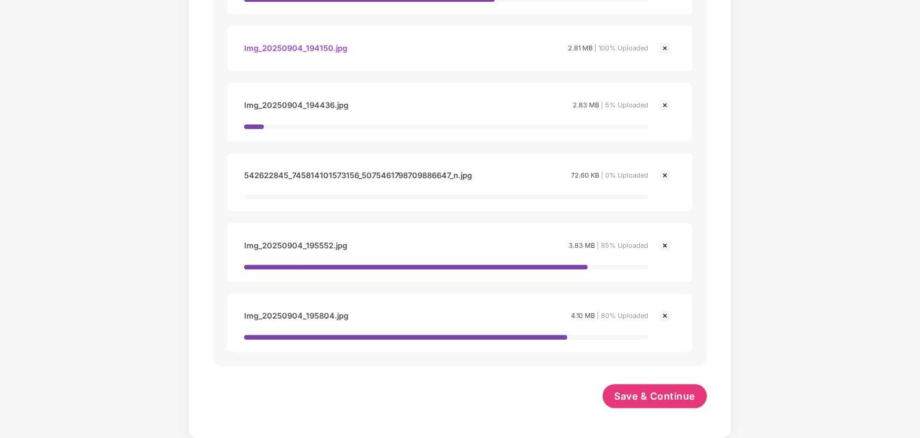
click at [664, 314] on img at bounding box center [665, 315] width 14 height 14
click at [666, 311] on img at bounding box center [665, 315] width 14 height 14
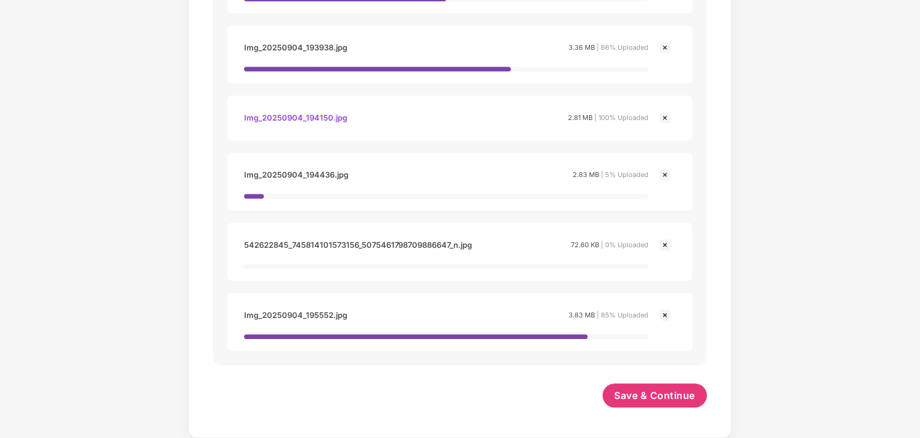
scroll to position [1394, 0]
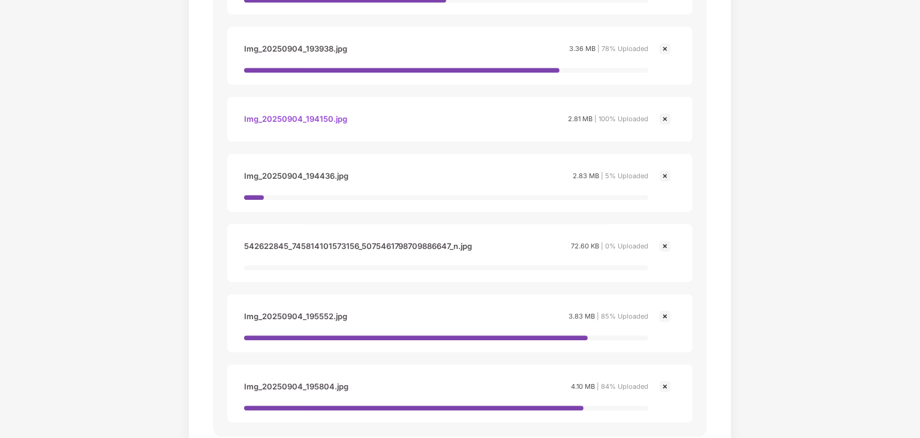
click at [666, 311] on img at bounding box center [665, 316] width 14 height 14
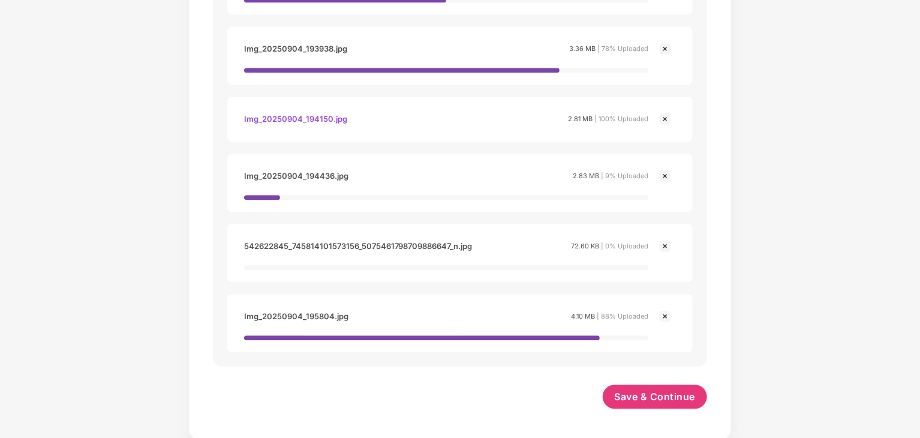
click at [666, 311] on img at bounding box center [665, 316] width 14 height 14
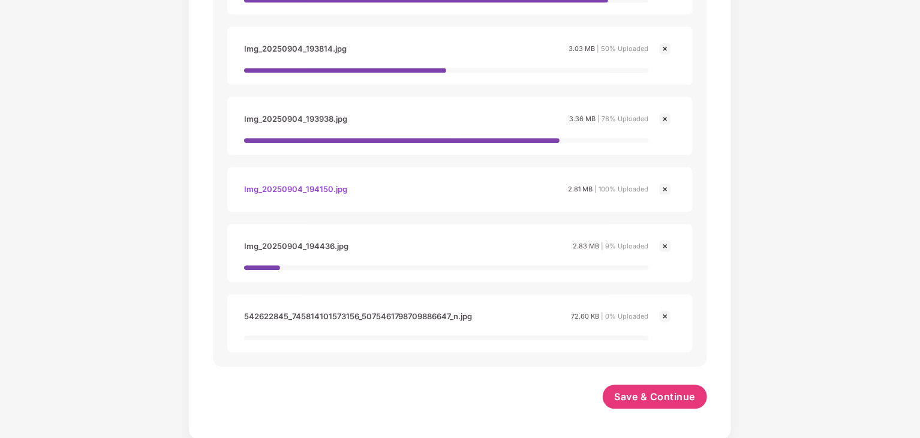
click at [666, 311] on img at bounding box center [665, 316] width 14 height 14
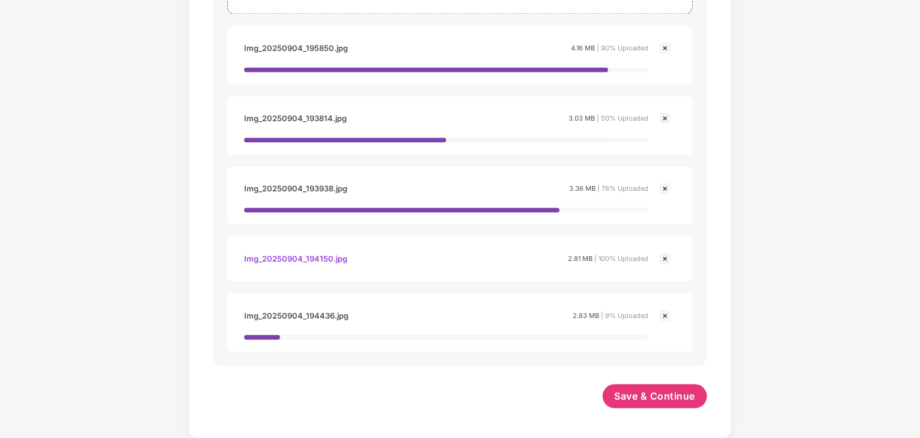
click at [666, 311] on img at bounding box center [665, 315] width 14 height 14
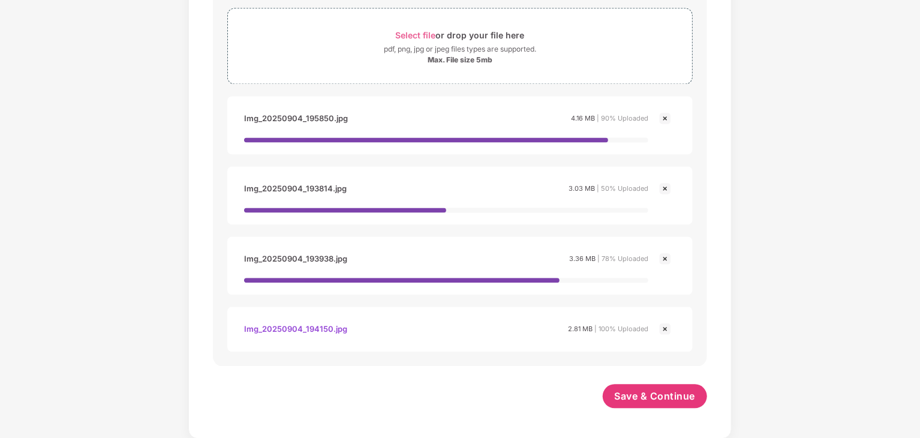
scroll to position [1240, 0]
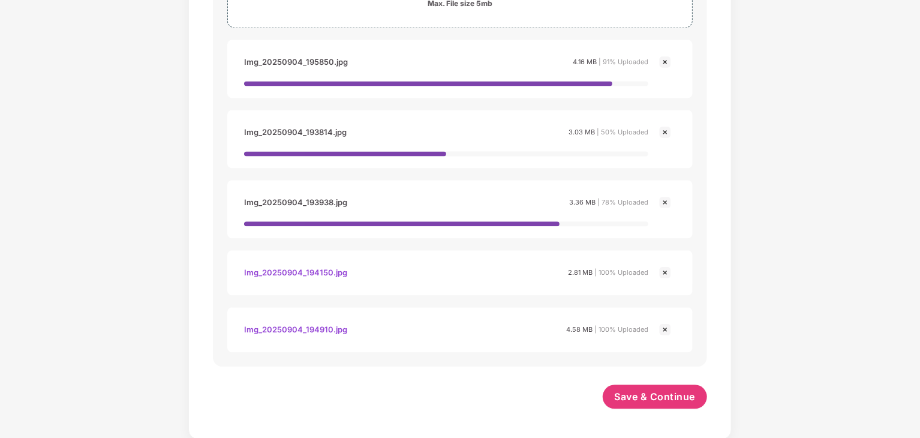
click at [664, 332] on img at bounding box center [665, 329] width 14 height 14
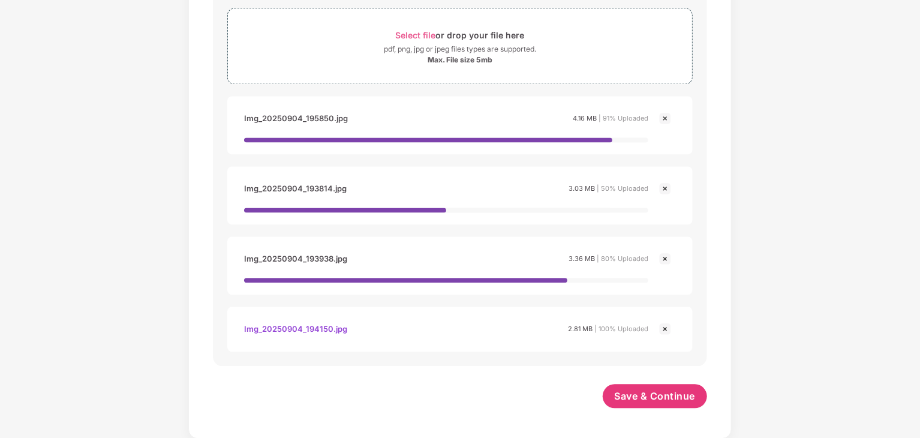
click at [664, 332] on img at bounding box center [665, 328] width 14 height 14
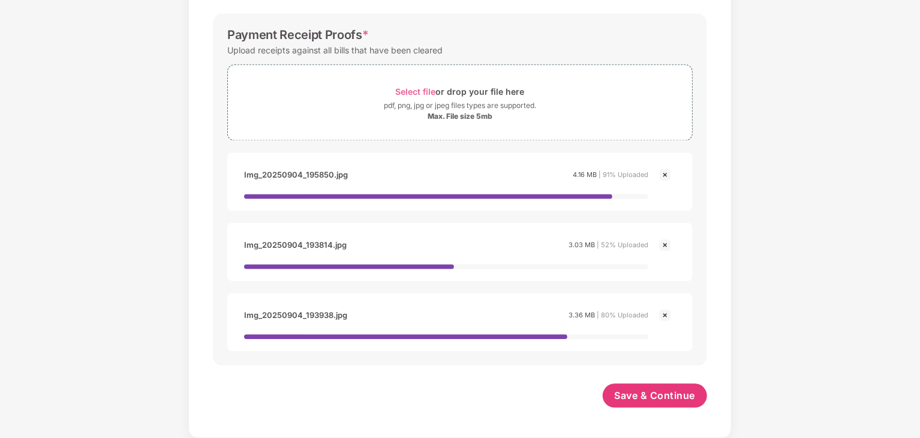
click at [664, 315] on img at bounding box center [665, 315] width 14 height 14
click at [662, 250] on img at bounding box center [665, 245] width 14 height 14
click at [669, 317] on img at bounding box center [665, 315] width 14 height 14
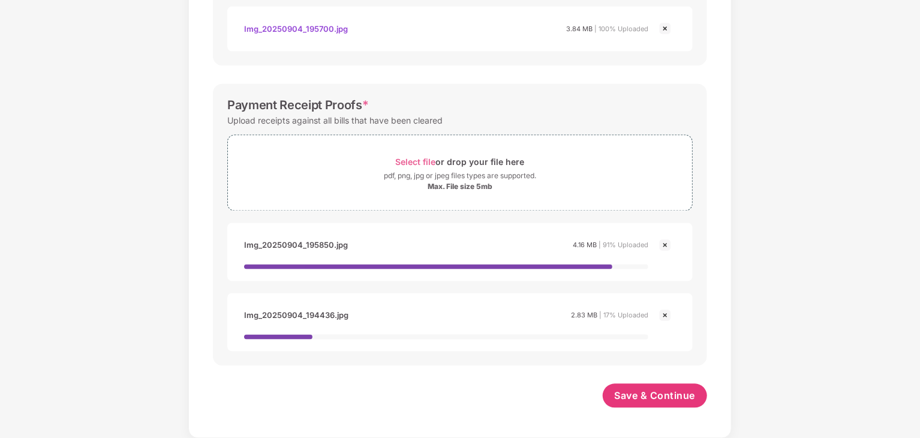
click at [666, 250] on img at bounding box center [665, 245] width 14 height 14
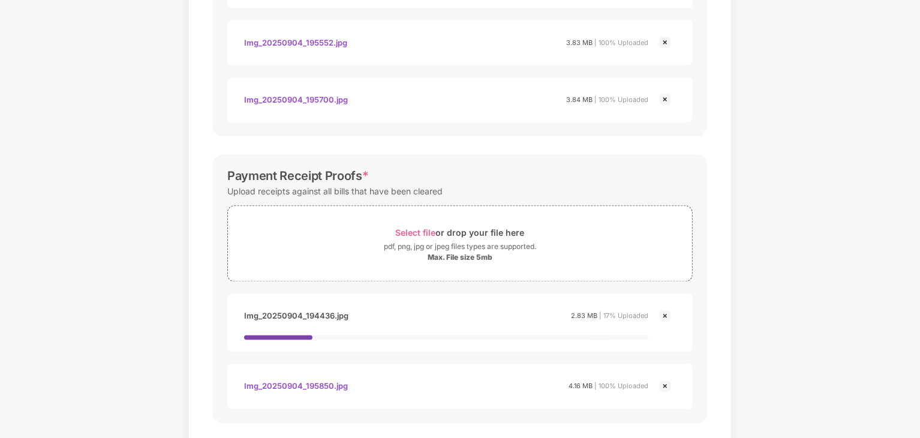
scroll to position [1043, 0]
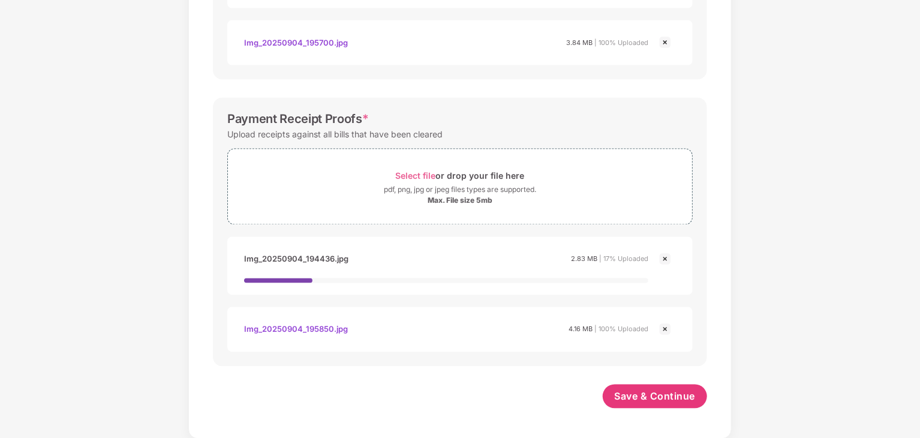
click at [664, 310] on div "Img_20250904_195850.jpg 4.16 MB | 100% Uploaded" at bounding box center [459, 329] width 465 height 45
click at [665, 245] on div "Img_20250904_194436.jpg 2.83 MB | 31% Uploaded" at bounding box center [459, 266] width 465 height 58
click at [665, 258] on img at bounding box center [665, 259] width 14 height 14
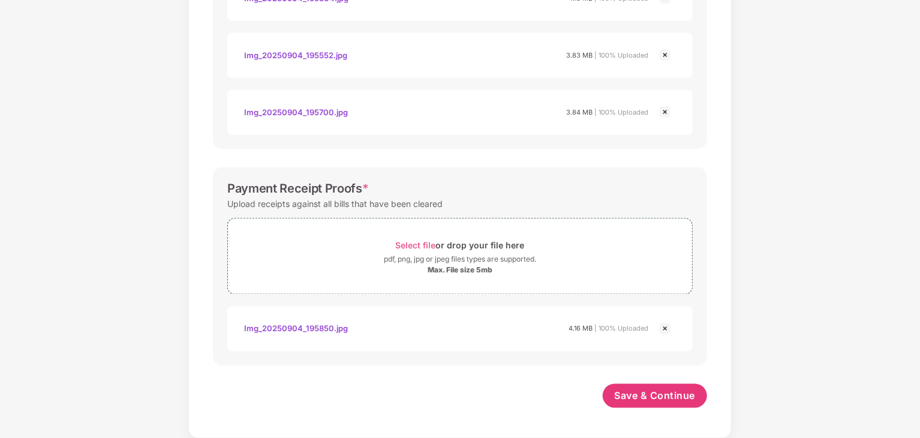
click at [664, 328] on img at bounding box center [665, 328] width 14 height 14
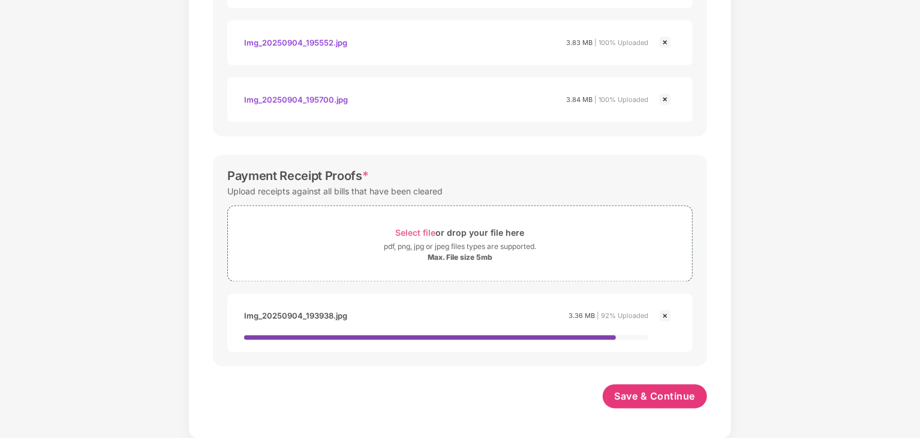
click at [664, 317] on img at bounding box center [665, 316] width 14 height 14
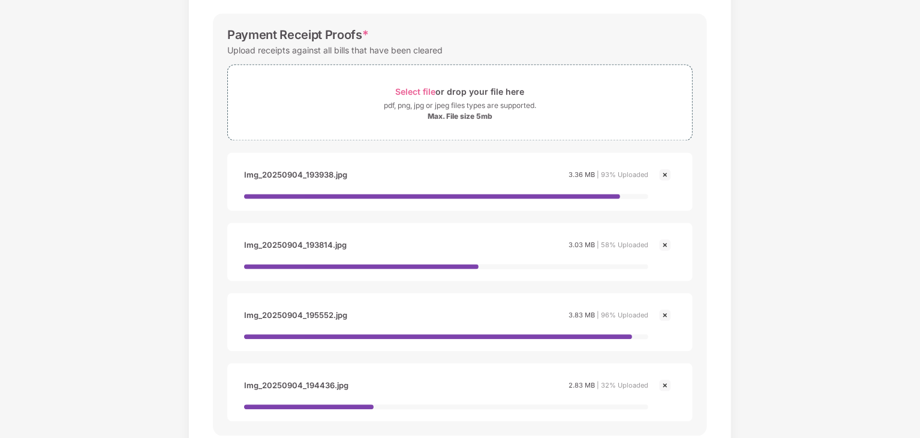
scroll to position [1184, 0]
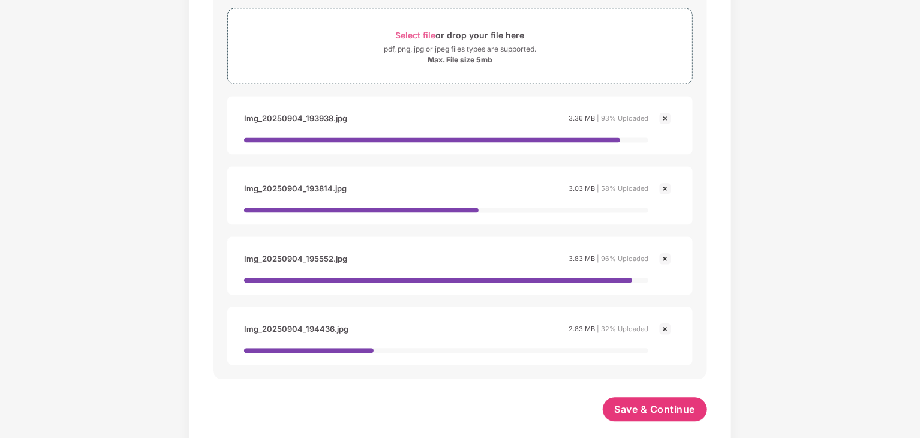
click at [660, 319] on div at bounding box center [665, 326] width 14 height 17
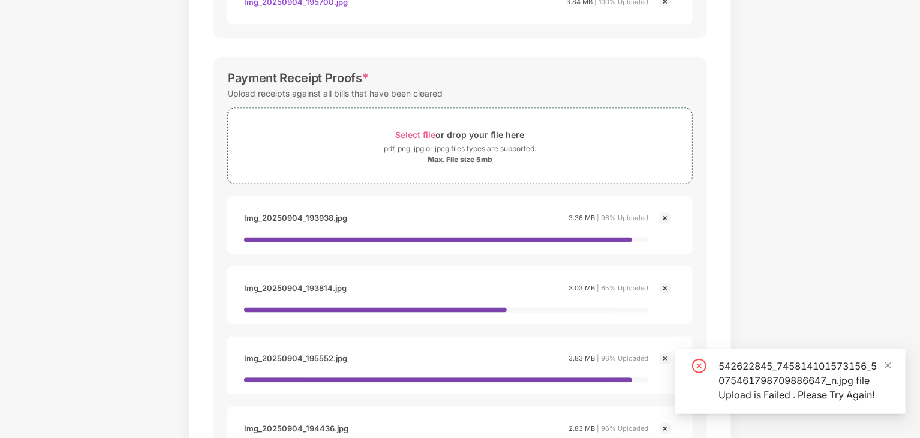
scroll to position [1124, 0]
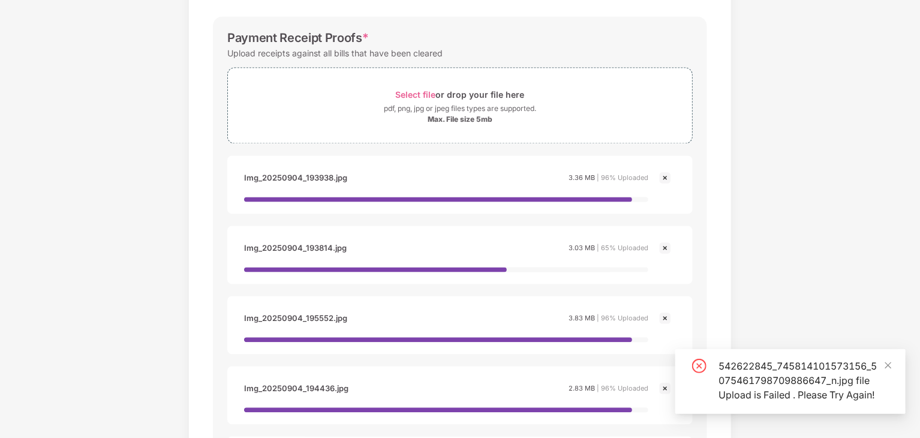
click at [883, 359] on div "542622845_745814101573156_5075461798709886647_n.jpg file Upload is Failed . Ple…" at bounding box center [804, 380] width 173 height 43
click at [700, 359] on icon "close-circle" at bounding box center [699, 366] width 14 height 14
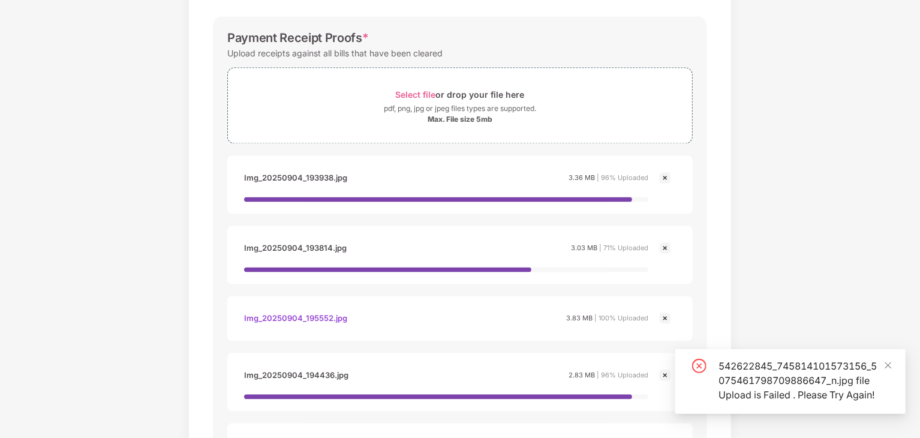
click at [883, 359] on div "542622845_745814101573156_5075461798709886647_n.jpg file Upload is Failed . Ple…" at bounding box center [804, 380] width 173 height 43
click at [664, 317] on img at bounding box center [665, 318] width 14 height 14
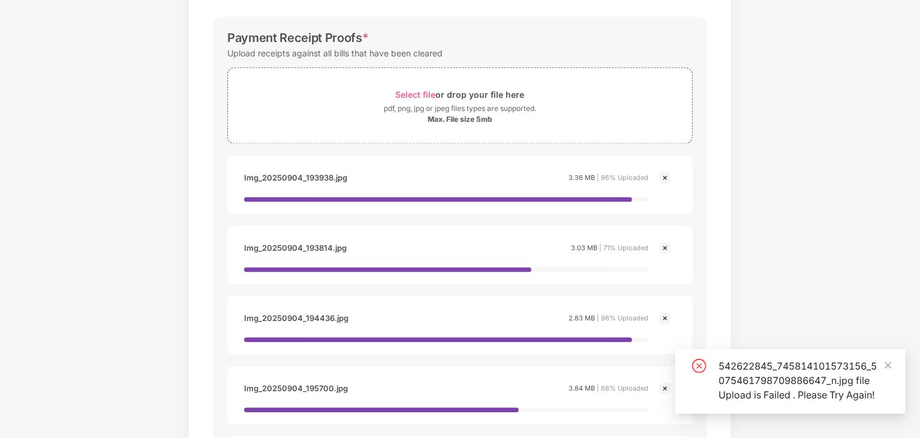
click at [664, 318] on img at bounding box center [665, 318] width 14 height 14
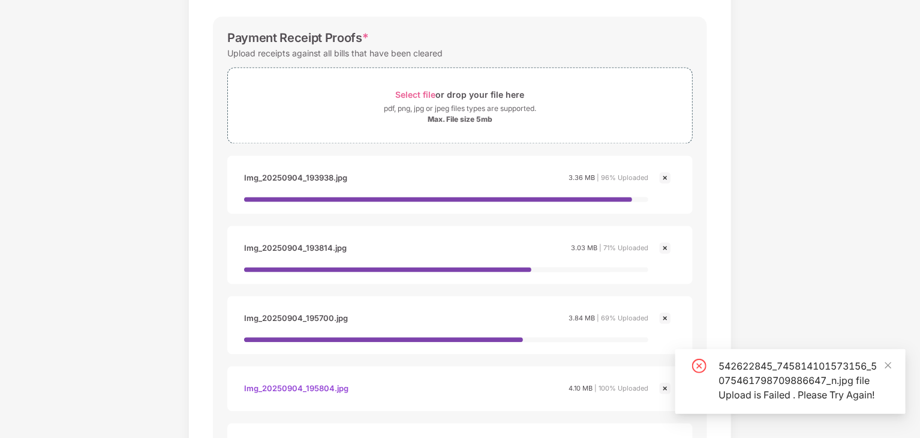
click at [664, 318] on img at bounding box center [665, 318] width 14 height 14
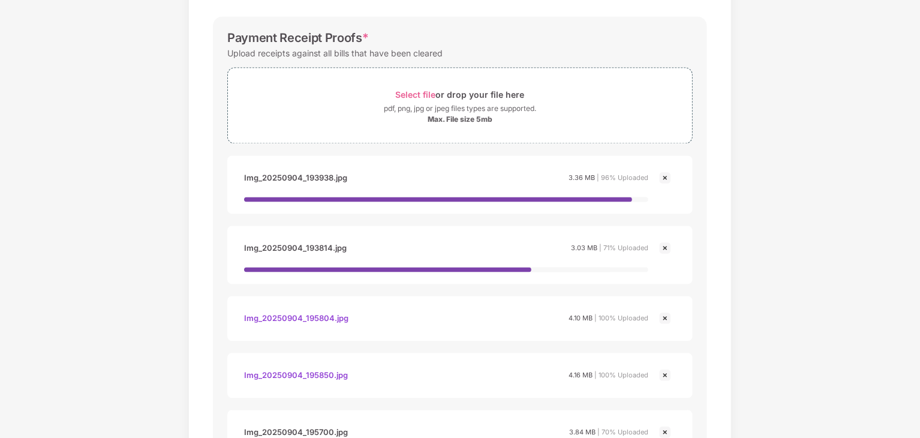
click at [664, 318] on img at bounding box center [665, 318] width 14 height 14
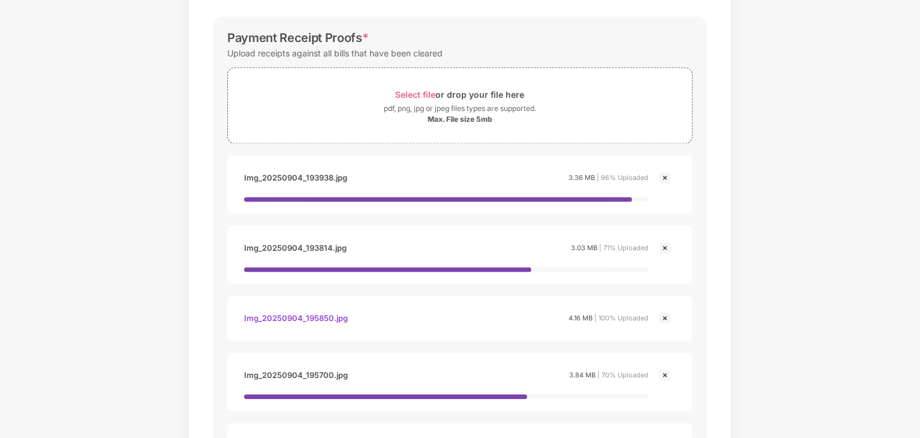
click at [664, 318] on img at bounding box center [665, 318] width 14 height 14
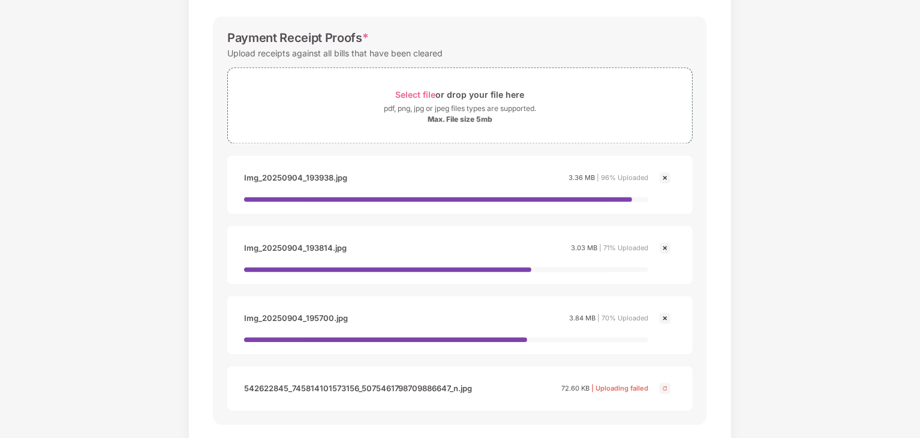
click at [664, 318] on img at bounding box center [665, 318] width 14 height 14
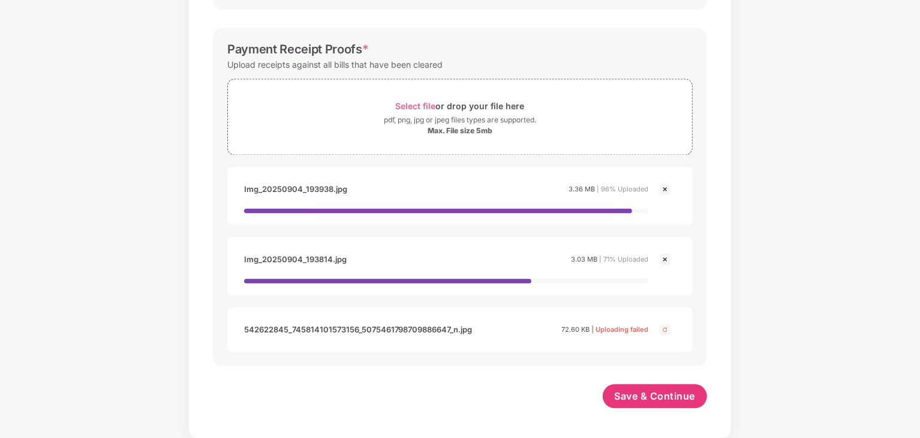
click at [664, 320] on div at bounding box center [665, 328] width 14 height 17
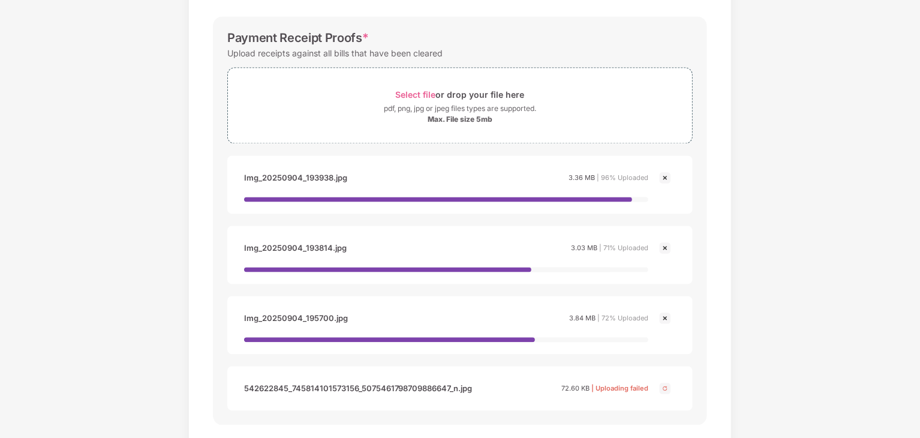
click at [664, 320] on img at bounding box center [665, 318] width 14 height 14
click at [663, 315] on img at bounding box center [665, 318] width 14 height 14
click at [667, 321] on img at bounding box center [665, 318] width 14 height 14
click at [661, 251] on img at bounding box center [665, 248] width 14 height 14
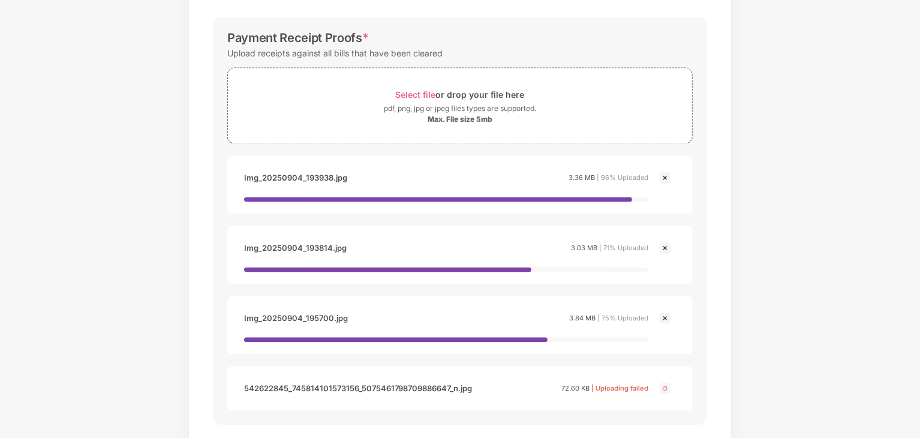
scroll to position [1113, 0]
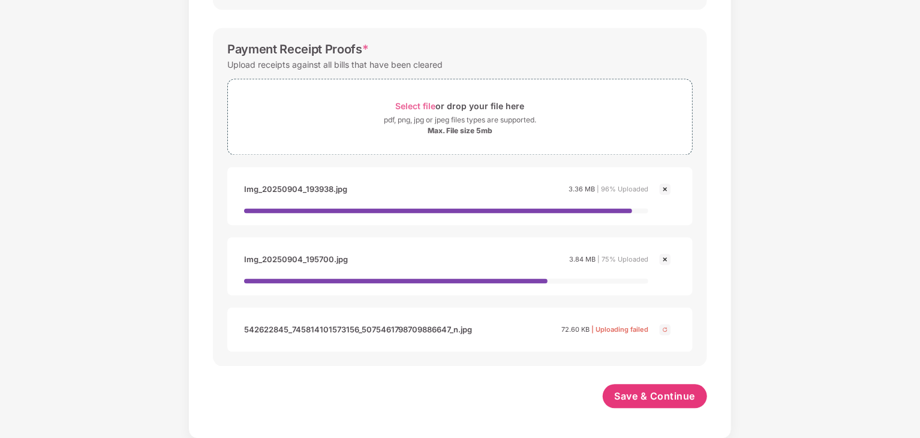
click at [664, 200] on div "Img_20250904_193938.jpg 3.36 MB | 96% Uploaded" at bounding box center [459, 196] width 441 height 34
click at [664, 192] on img at bounding box center [665, 189] width 14 height 14
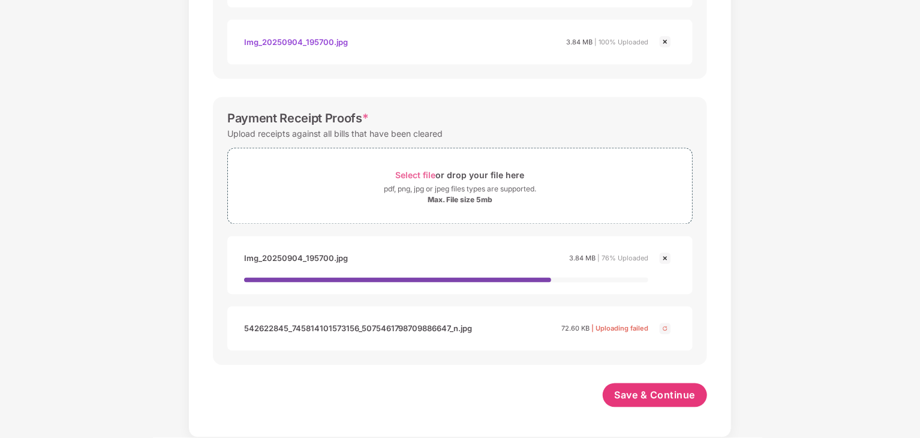
scroll to position [1043, 0]
click at [666, 259] on img at bounding box center [665, 259] width 14 height 14
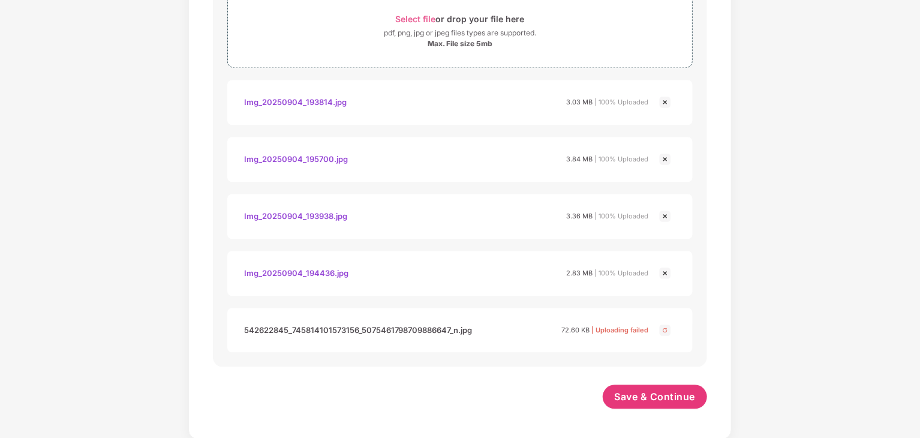
scroll to position [1201, 0]
click at [664, 272] on img at bounding box center [665, 272] width 14 height 14
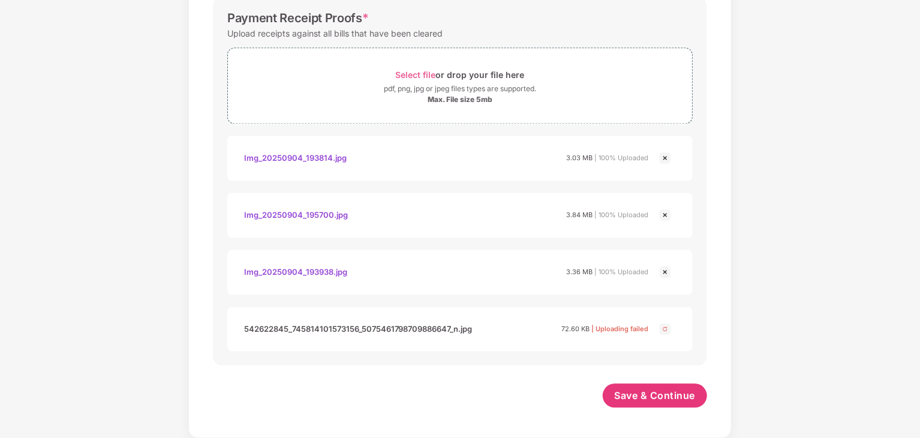
click at [664, 272] on img at bounding box center [665, 272] width 14 height 14
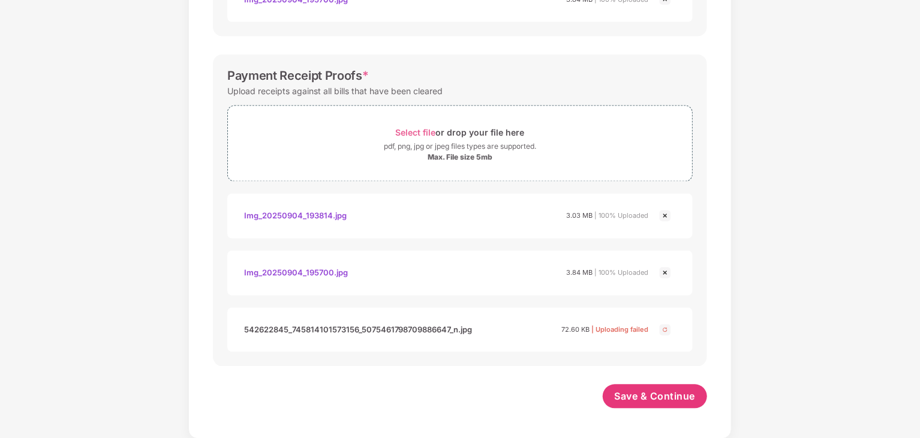
click at [664, 272] on img at bounding box center [665, 273] width 14 height 14
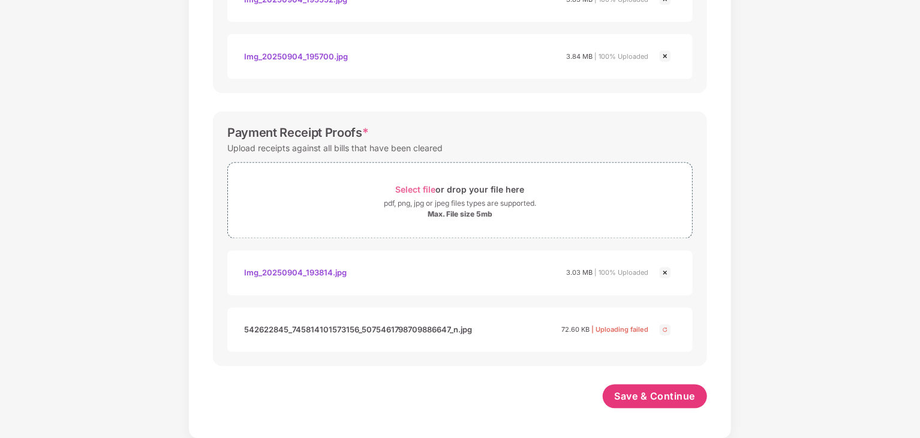
click at [664, 272] on img at bounding box center [665, 273] width 14 height 14
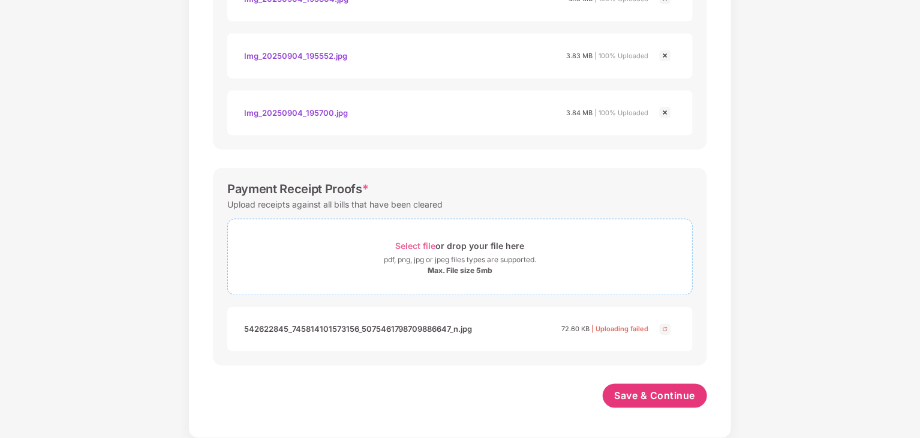
click at [418, 238] on div "Select file or drop your file here" at bounding box center [460, 246] width 129 height 16
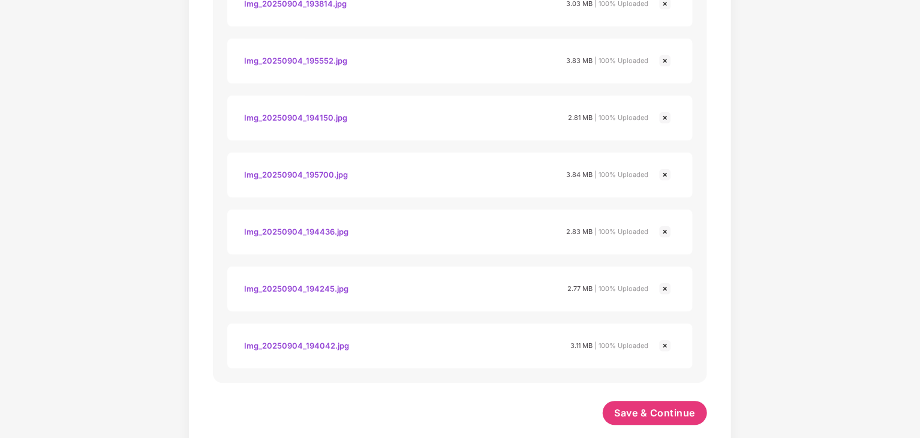
scroll to position [1543, 0]
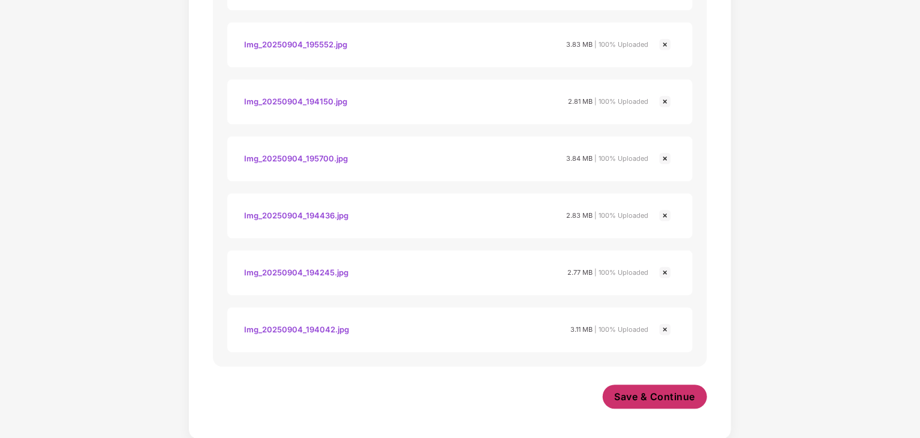
click at [640, 393] on span "Save & Continue" at bounding box center [655, 396] width 81 height 13
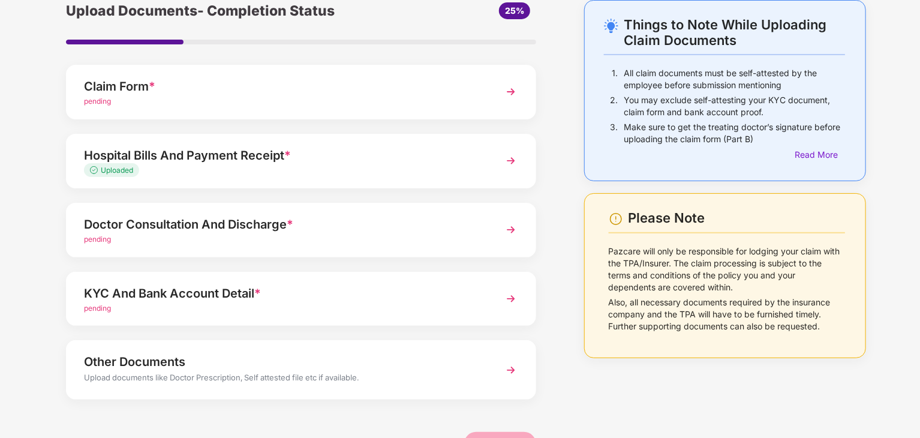
scroll to position [60, 0]
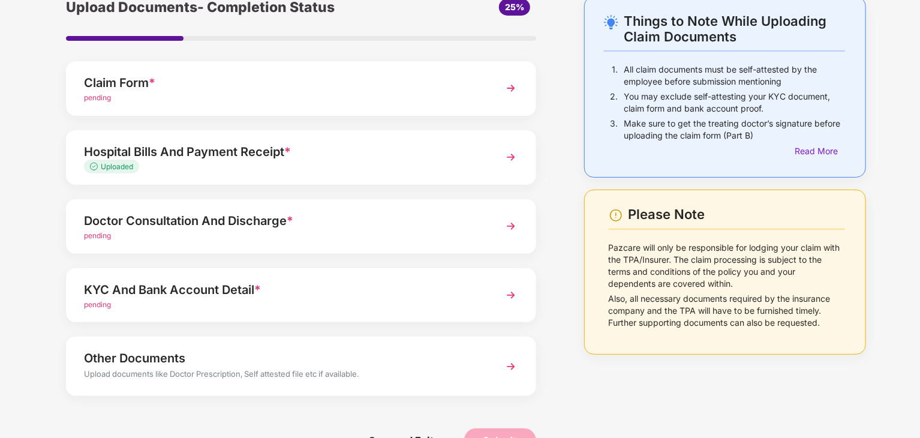
click at [260, 234] on div "pending" at bounding box center [283, 235] width 398 height 11
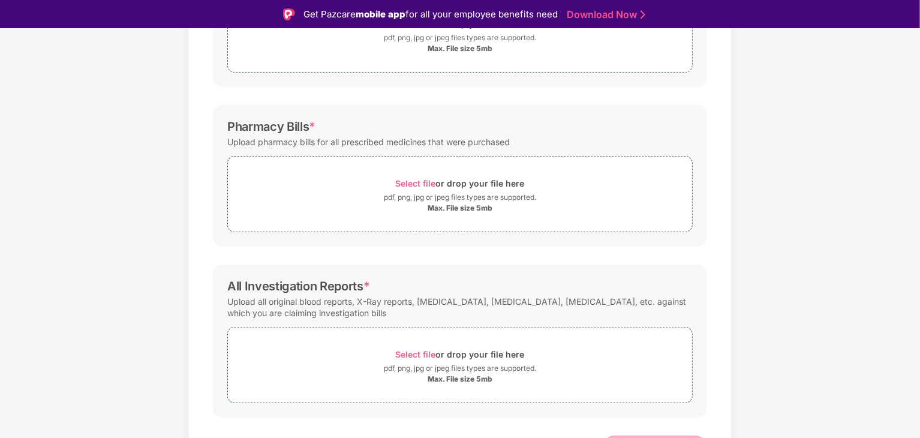
scroll to position [290, 0]
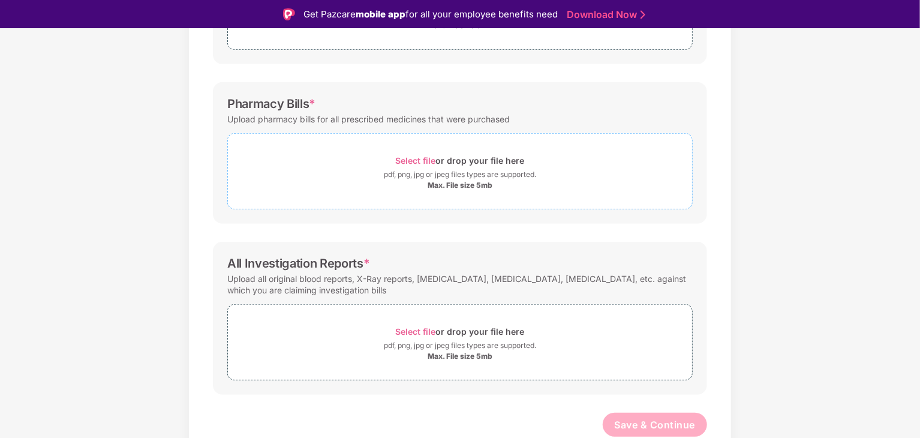
click at [436, 165] on div "Select file or drop your file here" at bounding box center [460, 160] width 129 height 16
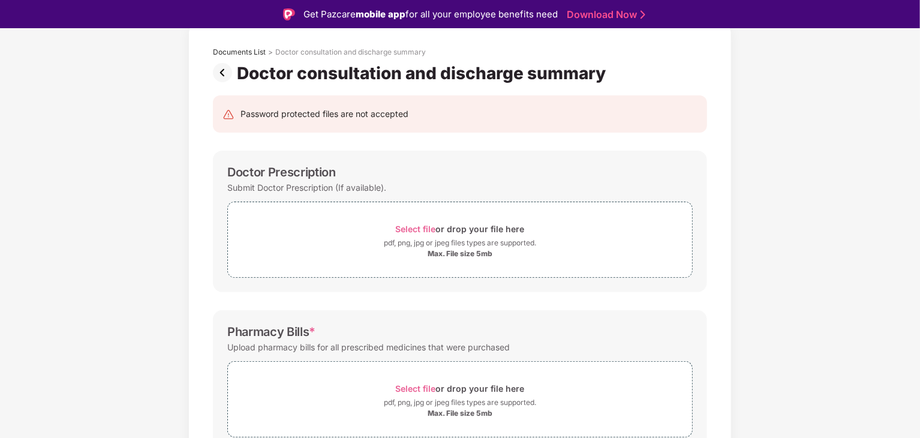
scroll to position [47, 0]
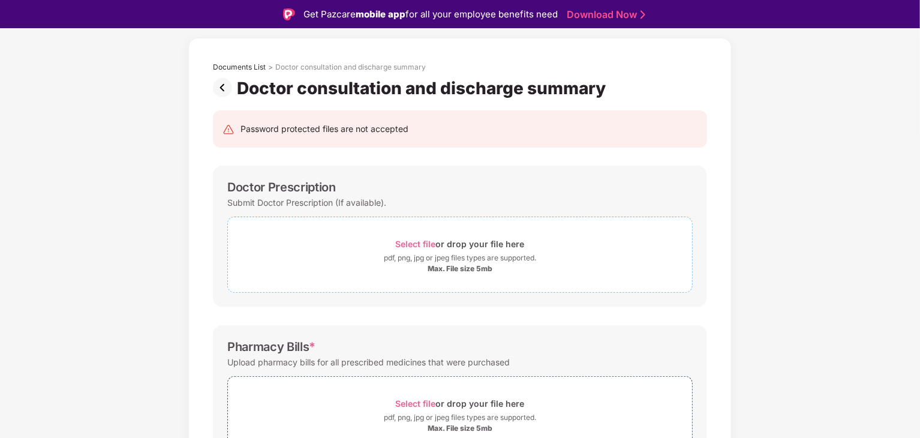
click at [432, 243] on span "Select file" at bounding box center [416, 244] width 40 height 10
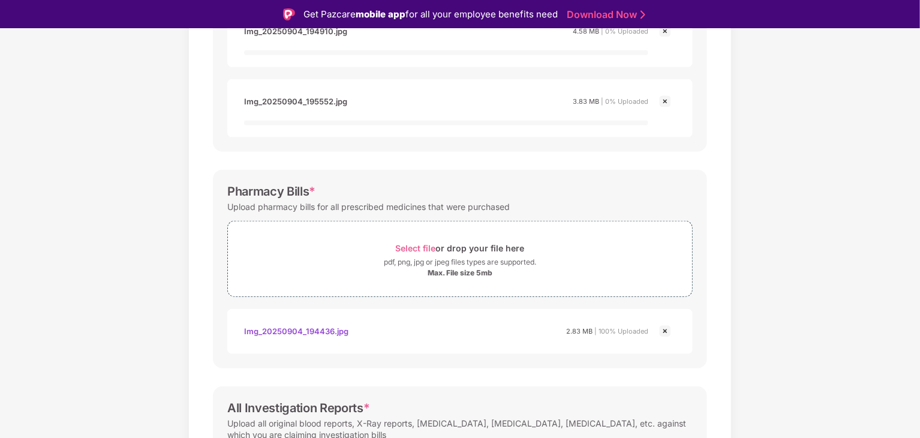
scroll to position [347, 0]
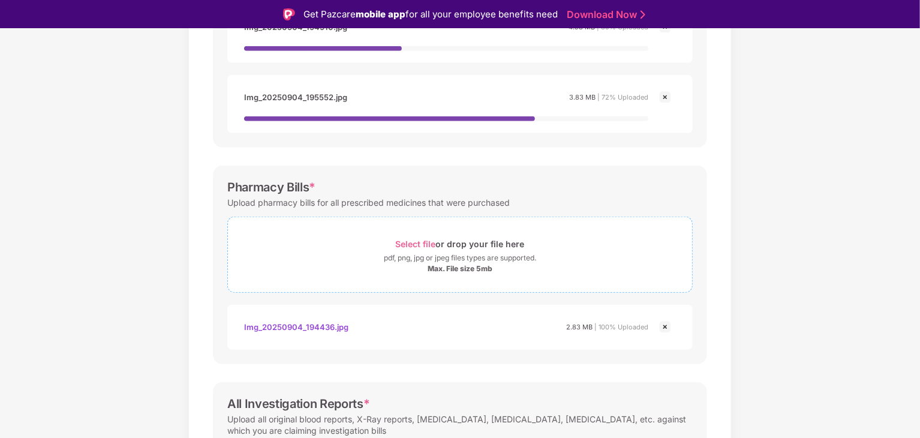
click at [417, 239] on span "Select file" at bounding box center [416, 244] width 40 height 10
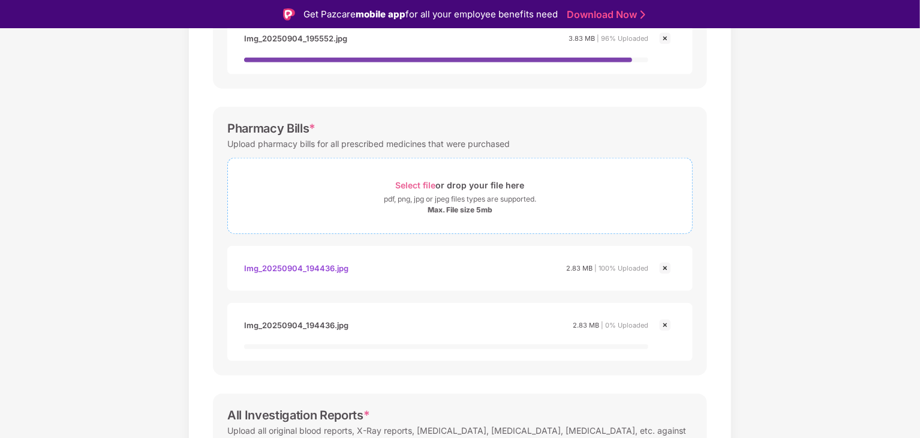
scroll to position [407, 0]
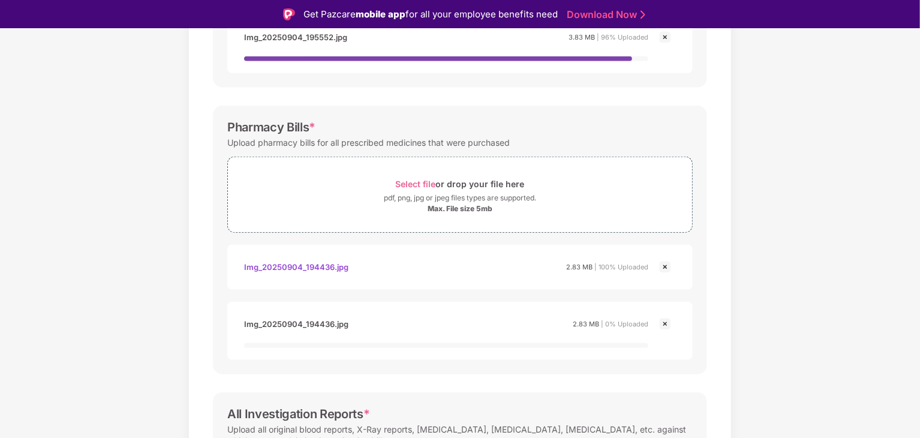
click at [665, 323] on img at bounding box center [665, 324] width 14 height 14
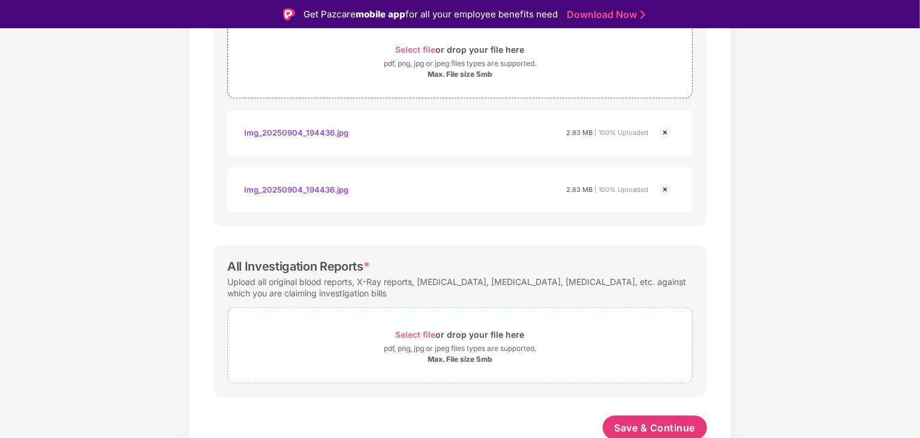
scroll to position [518, 0]
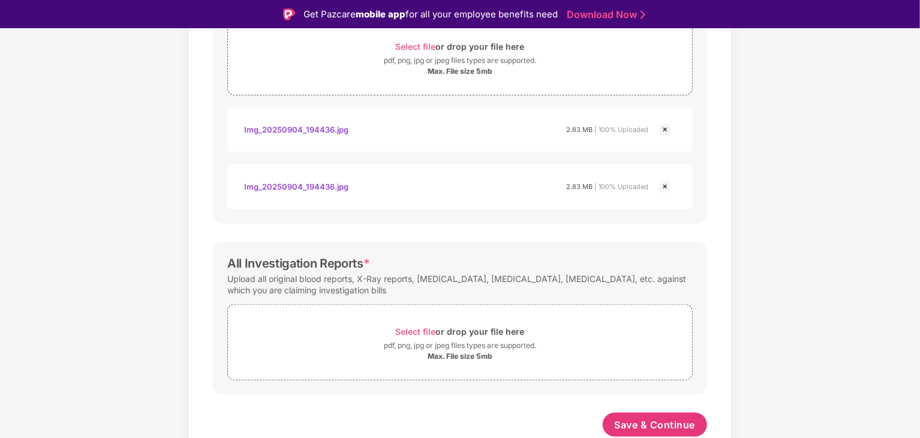
click at [667, 184] on img at bounding box center [665, 186] width 14 height 14
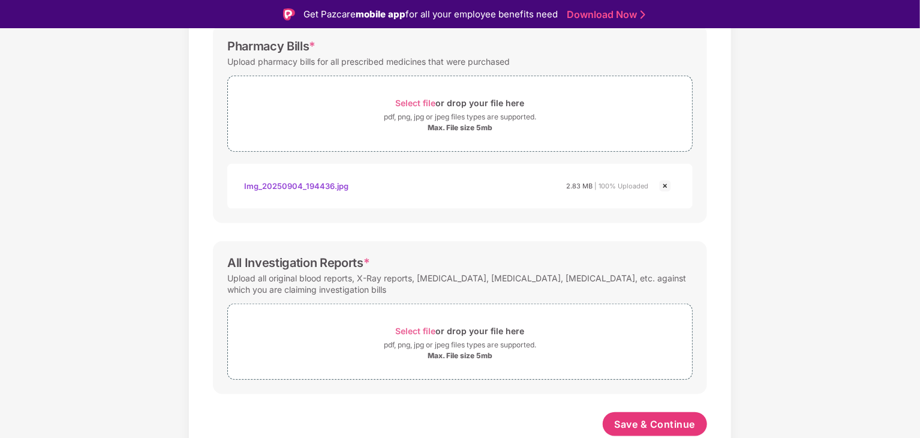
scroll to position [460, 0]
click at [408, 327] on span "Select file" at bounding box center [416, 332] width 40 height 10
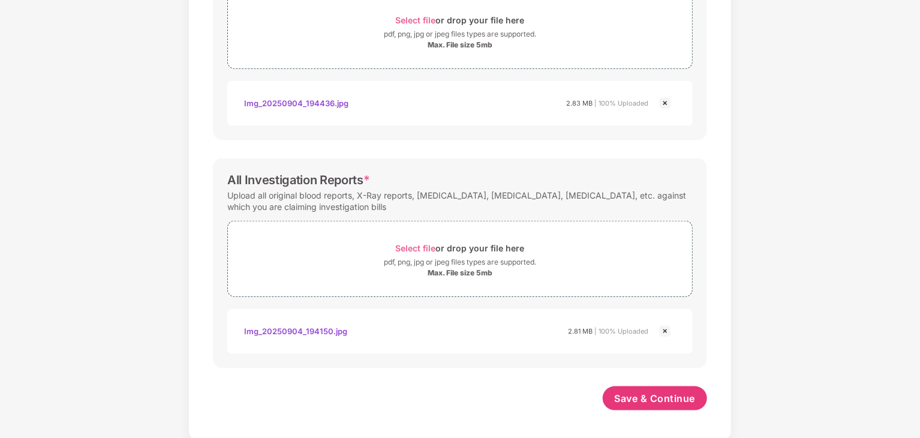
scroll to position [518, 0]
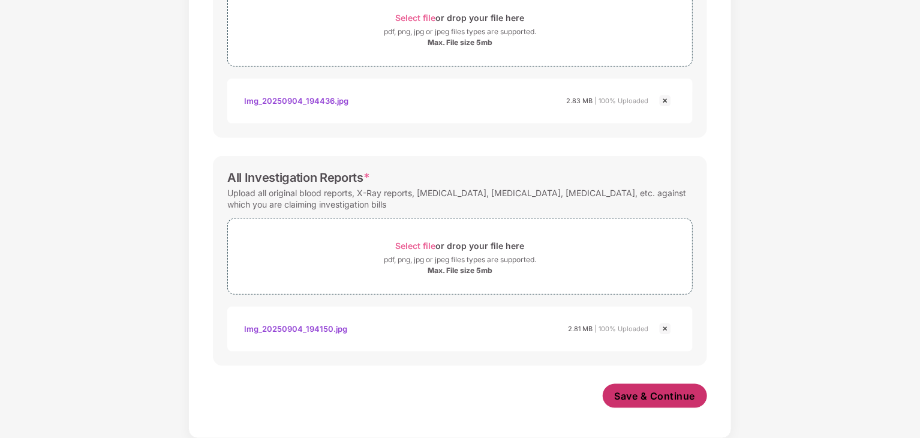
click at [648, 392] on span "Save & Continue" at bounding box center [655, 395] width 81 height 13
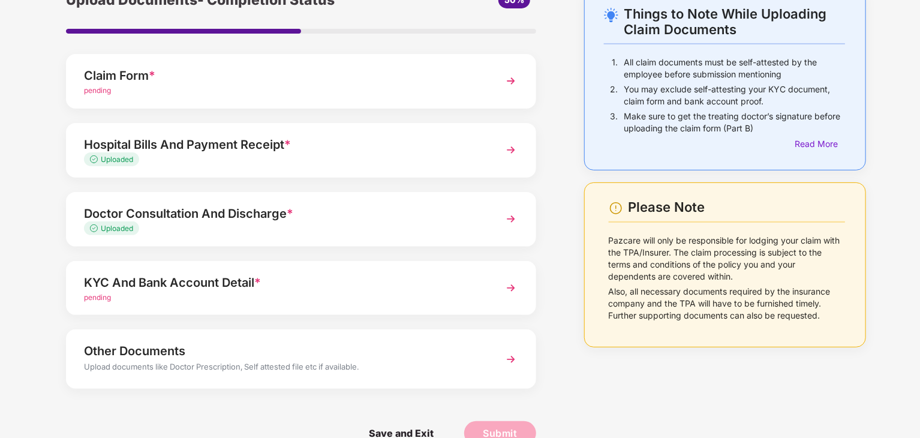
scroll to position [32, 0]
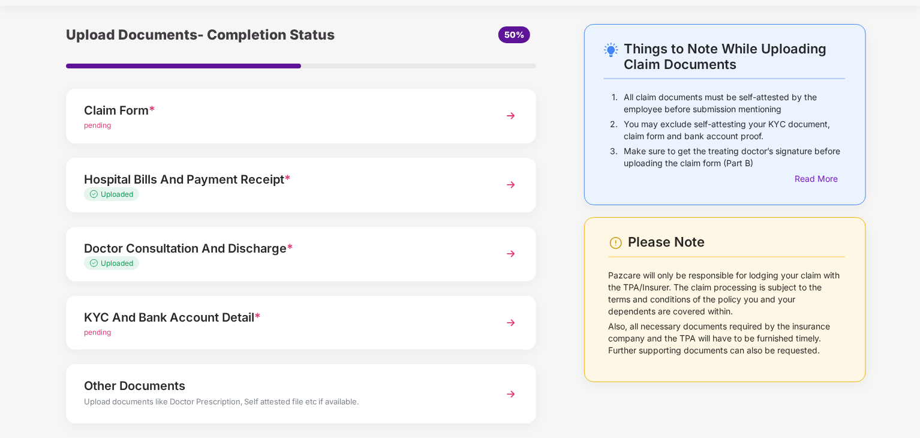
click at [296, 106] on div "Claim Form *" at bounding box center [283, 110] width 398 height 19
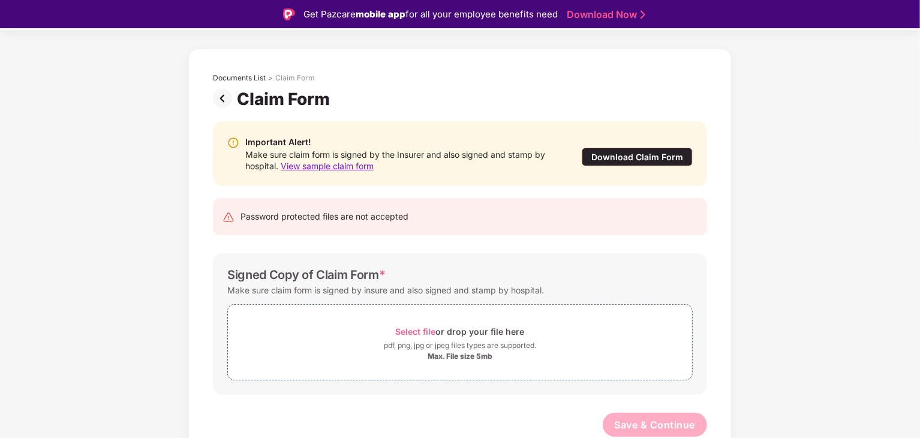
scroll to position [29, 0]
click at [216, 98] on img at bounding box center [225, 98] width 24 height 19
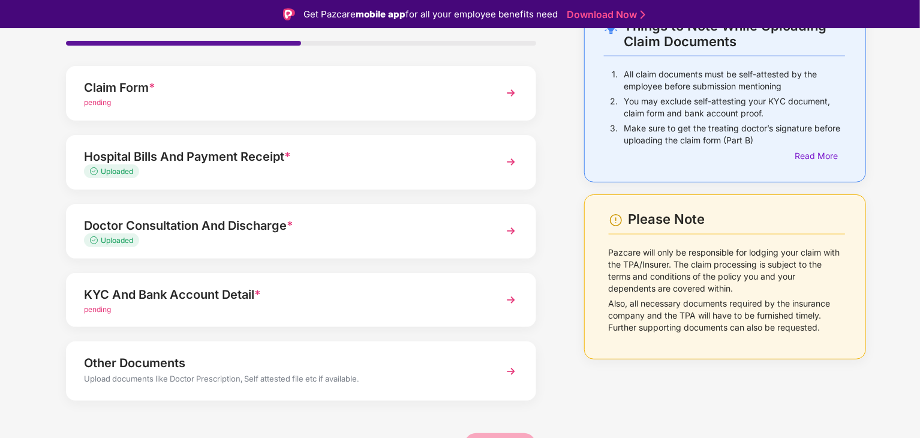
scroll to position [92, 0]
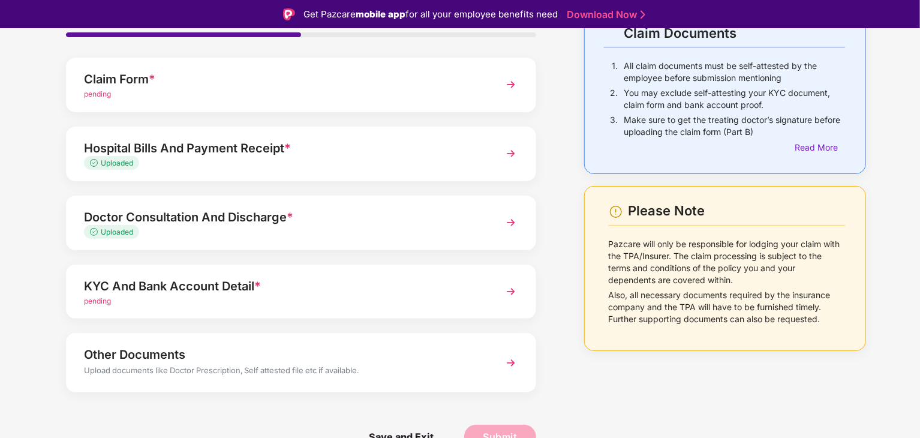
click at [110, 296] on div "pending" at bounding box center [283, 301] width 398 height 11
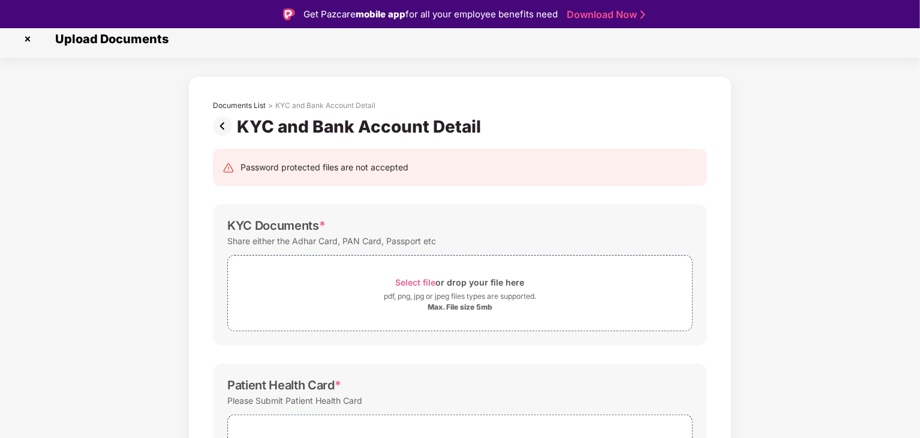
scroll to position [0, 0]
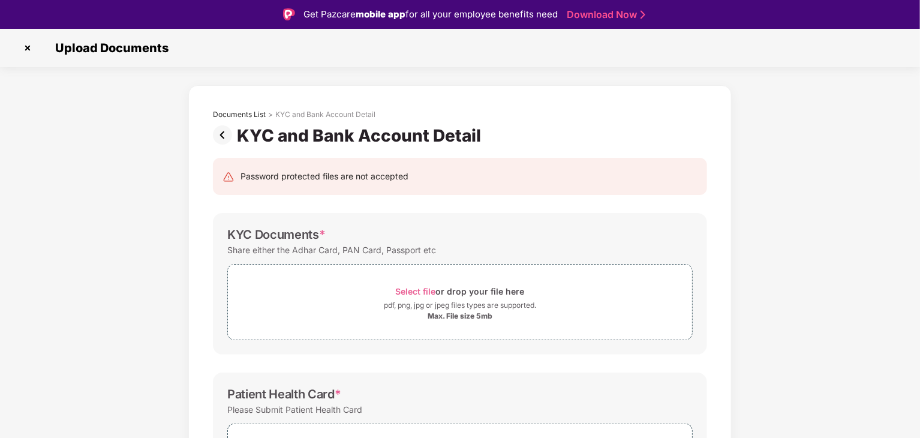
click at [220, 137] on img at bounding box center [225, 134] width 24 height 19
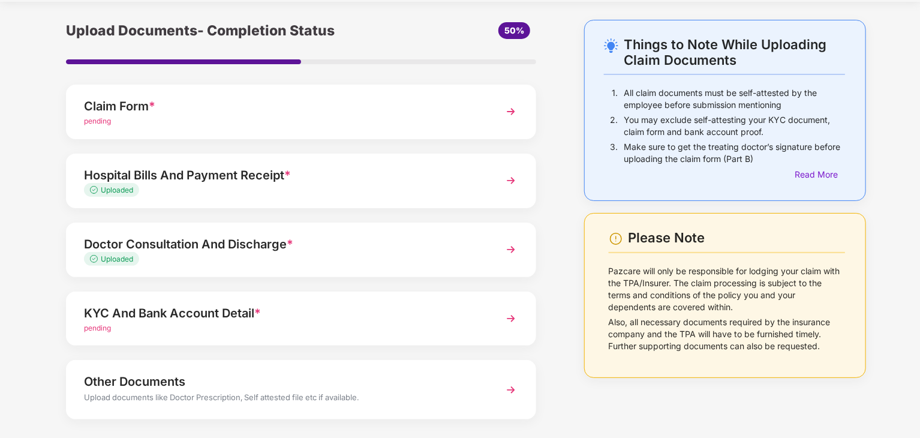
scroll to position [32, 0]
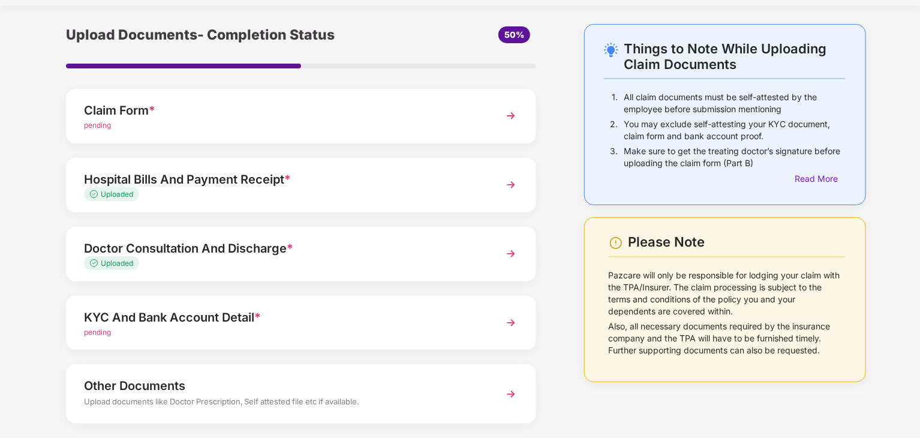
click at [189, 321] on div "KYC And Bank Account Detail *" at bounding box center [283, 317] width 398 height 19
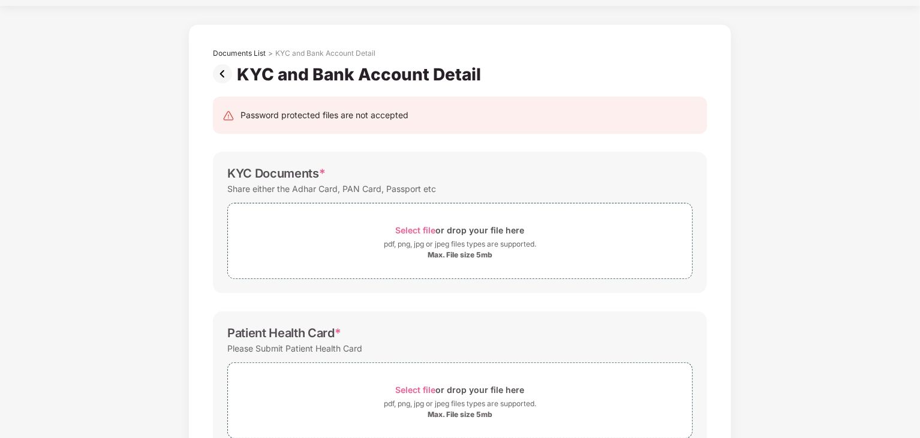
scroll to position [0, 0]
